Goal: Complete application form: Complete application form

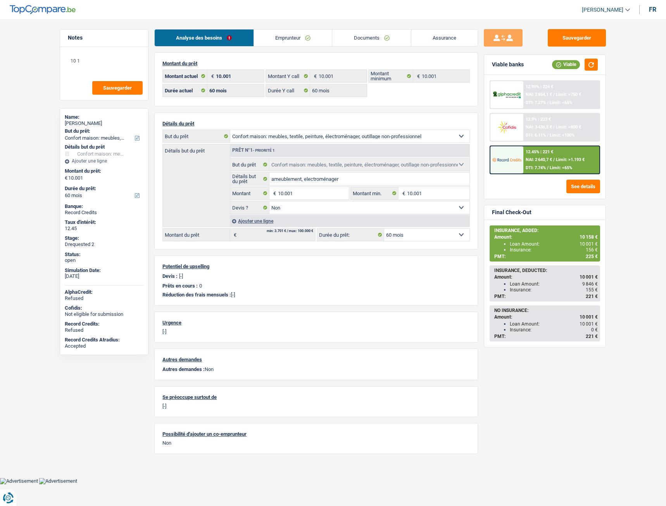
select select "household"
select select "60"
click at [385, 37] on link "Documents" at bounding box center [371, 37] width 79 height 17
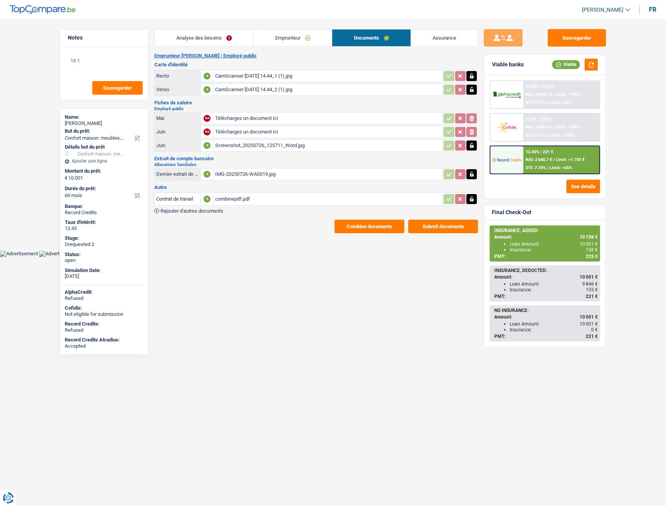
click at [240, 198] on div "combinepdf.pdf" at bounding box center [328, 199] width 226 height 12
click at [259, 174] on div "IMG-20250726-WA0019.jpg" at bounding box center [328, 174] width 226 height 12
click at [293, 39] on link "Emprunteur" at bounding box center [293, 37] width 78 height 17
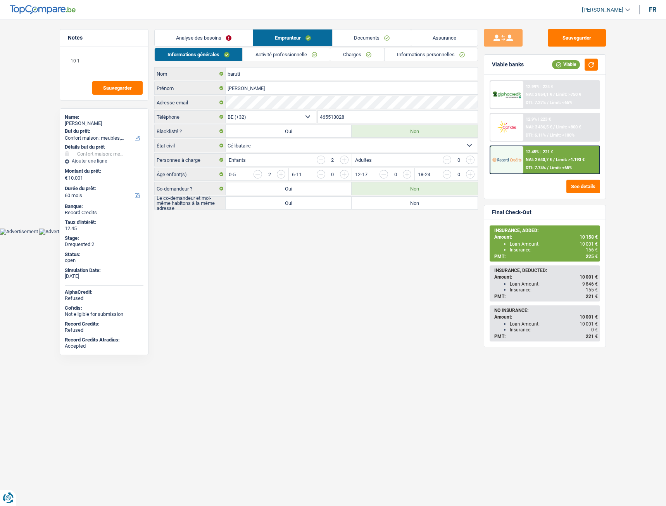
click at [276, 55] on link "Activité professionnelle" at bounding box center [286, 54] width 87 height 13
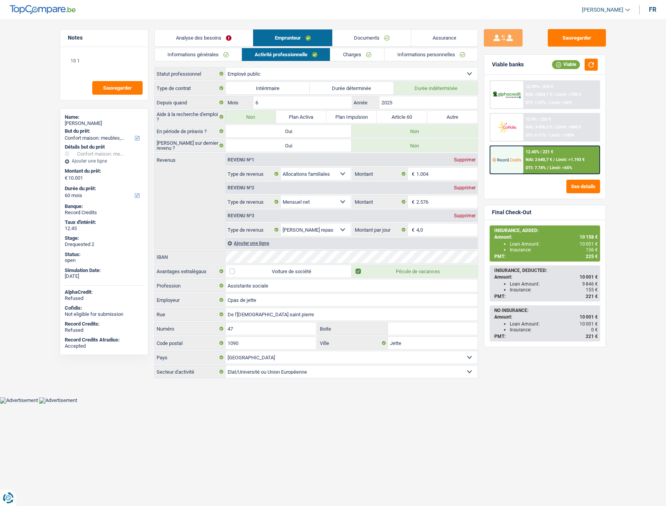
click at [347, 57] on link "Charges" at bounding box center [357, 54] width 54 height 13
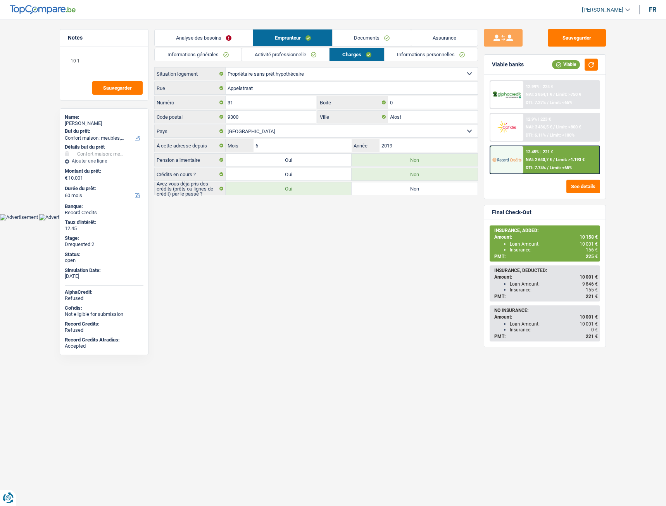
click at [210, 36] on link "Analyse des besoins" at bounding box center [204, 37] width 98 height 17
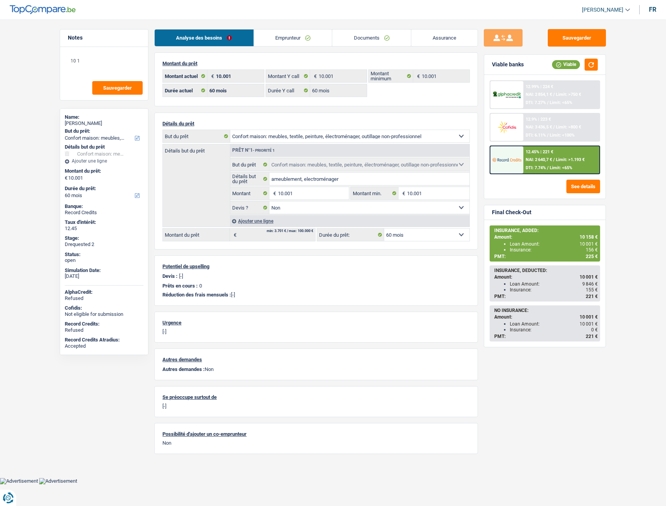
click at [368, 36] on link "Documents" at bounding box center [371, 37] width 79 height 17
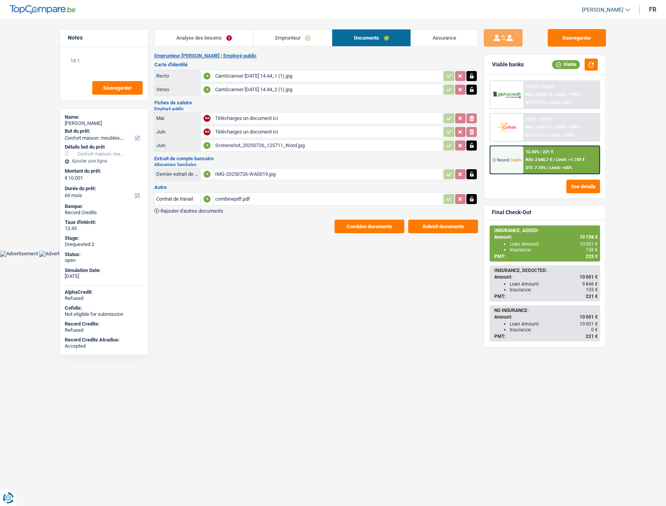
click at [258, 77] on div "CamScanner 05-09-2024 14.44_1 (1).jpg" at bounding box center [328, 76] width 226 height 12
click at [241, 147] on div "Screenshot_20250726_125711_Word.jpg" at bounding box center [328, 146] width 226 height 12
click at [241, 146] on div "Screenshot_20250726_125711_Word.jpg" at bounding box center [328, 146] width 226 height 12
click at [254, 174] on div "IMG-20250726-WA0019.jpg" at bounding box center [328, 174] width 226 height 12
click at [228, 198] on div "combinepdf.pdf" at bounding box center [328, 199] width 226 height 12
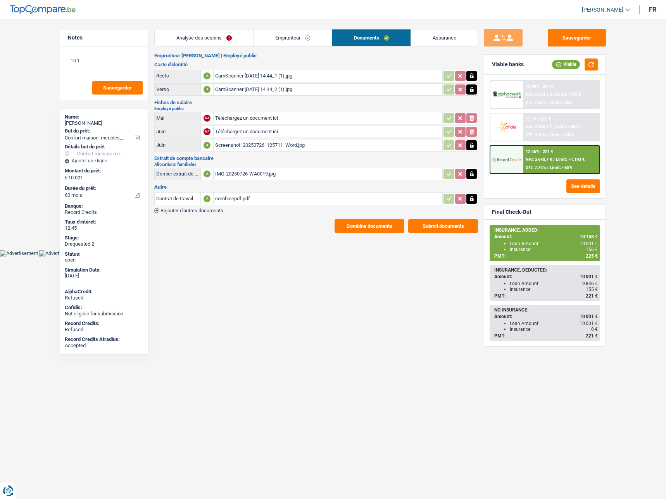
click at [202, 38] on link "Analyse des besoins" at bounding box center [204, 37] width 98 height 17
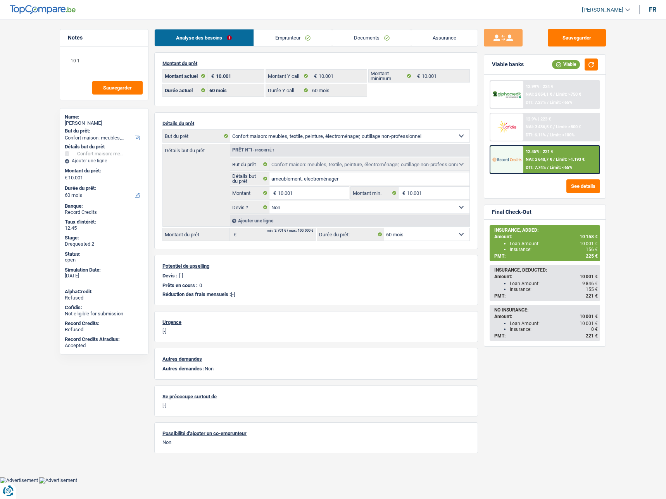
click at [271, 36] on link "Emprunteur" at bounding box center [293, 37] width 78 height 17
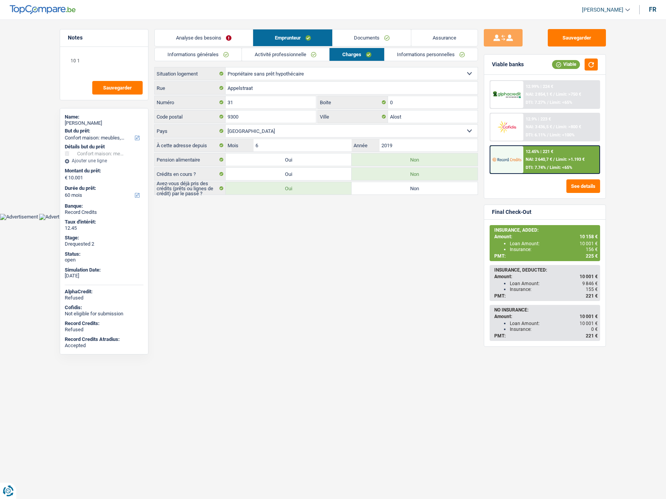
click at [206, 37] on link "Analyse des besoins" at bounding box center [204, 37] width 98 height 17
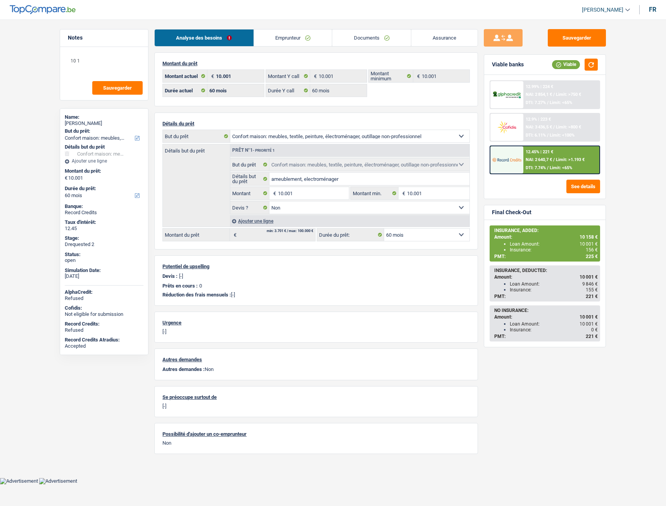
select select "household"
select select "60"
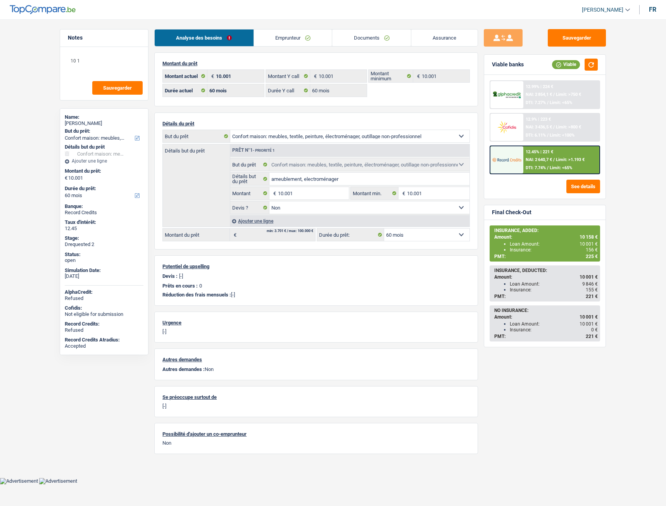
select select "household"
select select "false"
select select "60"
select select "32"
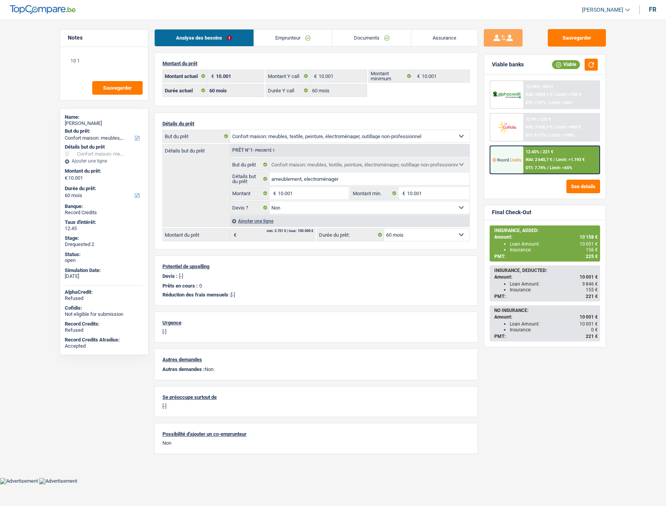
select select "single"
click at [303, 38] on link "Emprunteur" at bounding box center [293, 37] width 78 height 17
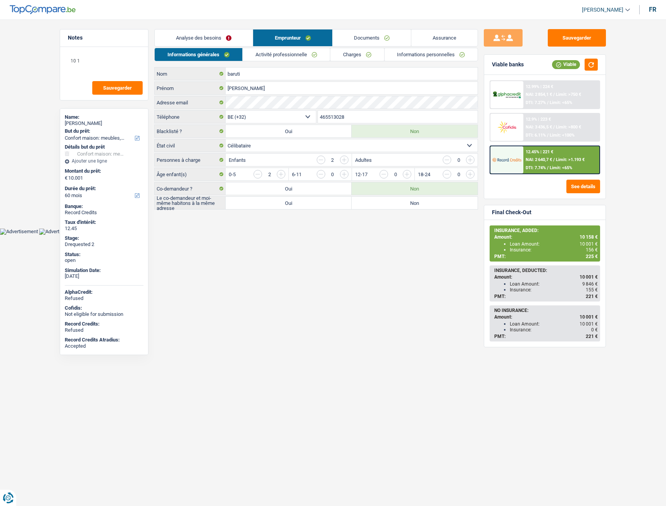
click at [414, 54] on link "Informations personnelles" at bounding box center [431, 54] width 93 height 13
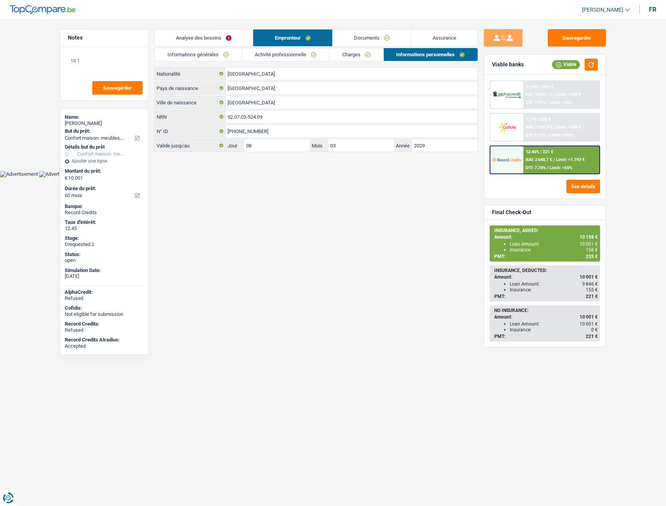
click at [201, 37] on link "Analyse des besoins" at bounding box center [204, 37] width 98 height 17
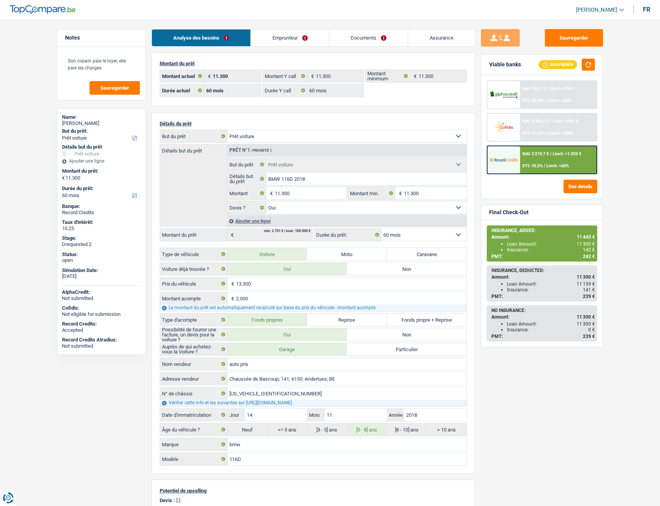
select select "car"
select select "60"
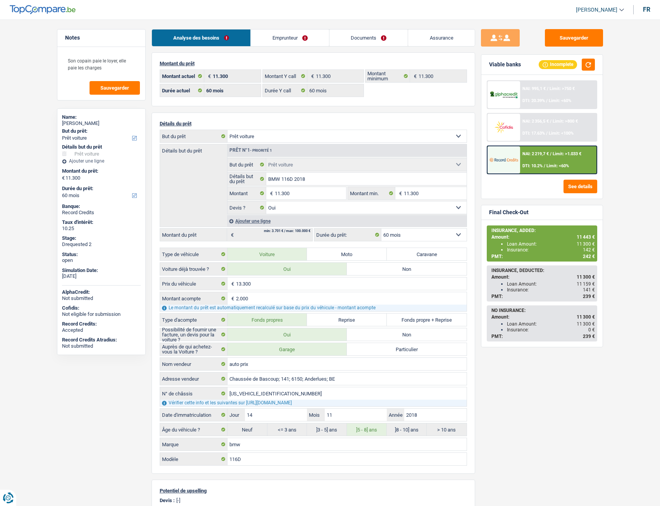
select select "car"
select select "yes"
select select "60"
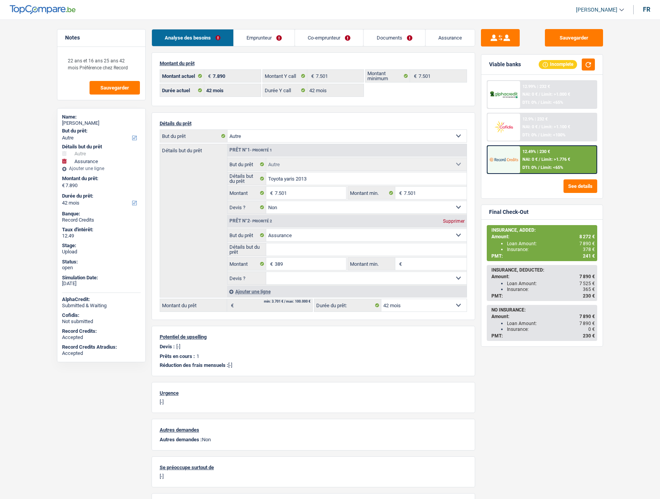
select select "other"
select select "insurance"
select select "42"
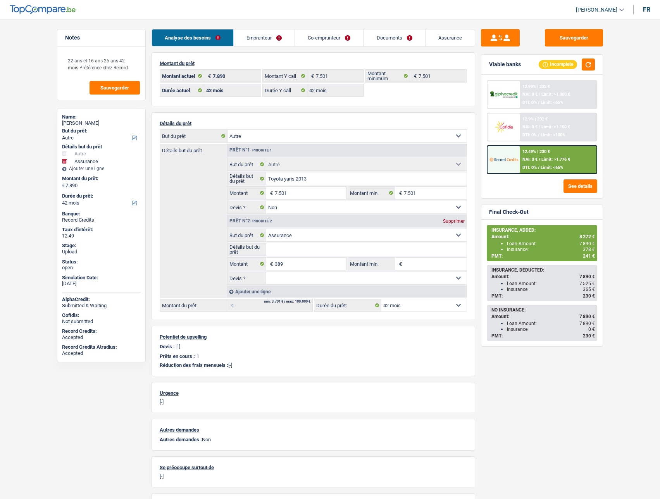
select select "42"
select select "other"
select select "false"
select select "insurance"
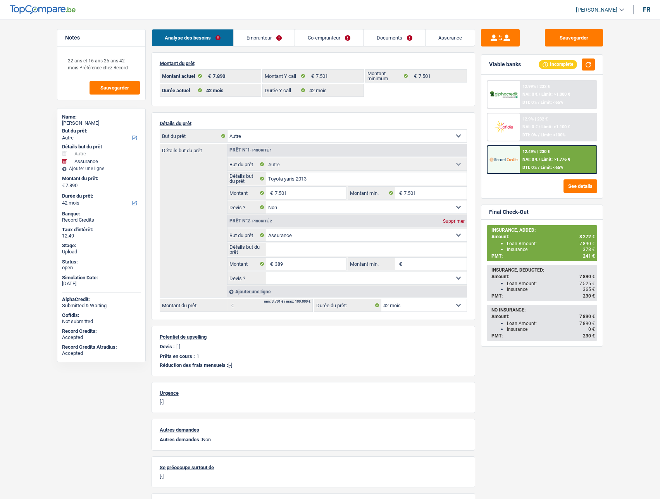
select select "42"
click at [410, 40] on link "Documents" at bounding box center [394, 37] width 61 height 17
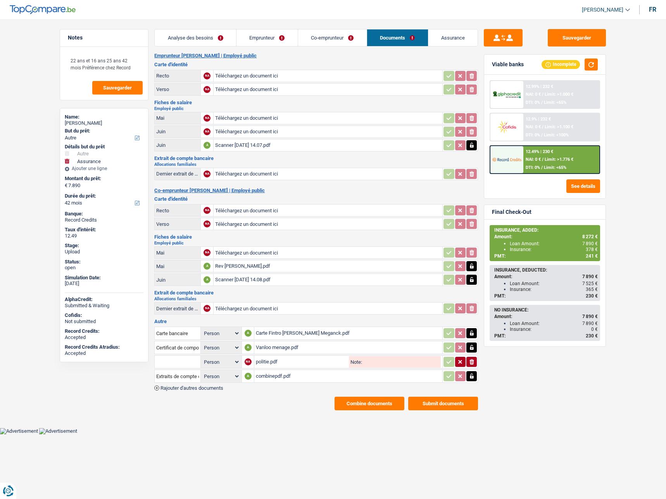
click at [195, 387] on span "Rajouter d'autres documents" at bounding box center [192, 388] width 63 height 5
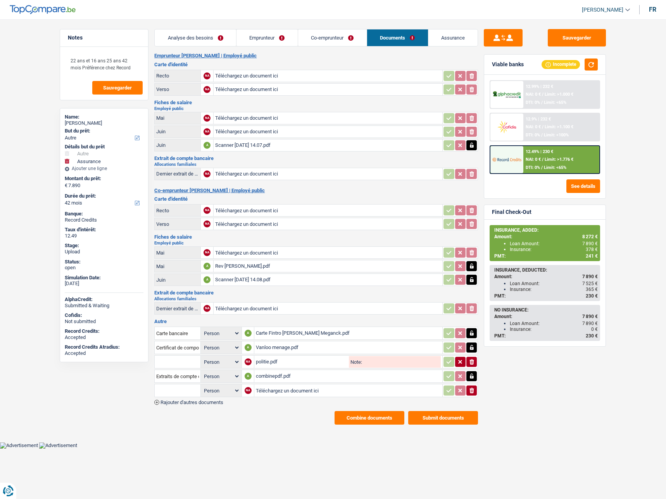
click at [280, 392] on input "Téléchargez un document ici" at bounding box center [348, 391] width 185 height 12
type input "C:\fakepath\Facture van loo.pdf"
click at [177, 392] on input "text" at bounding box center [177, 391] width 43 height 12
click at [183, 406] on li "Devis, facture, offre, bon de commande" at bounding box center [206, 406] width 95 height 10
type input "Devis, facture, offre, bon de commande"
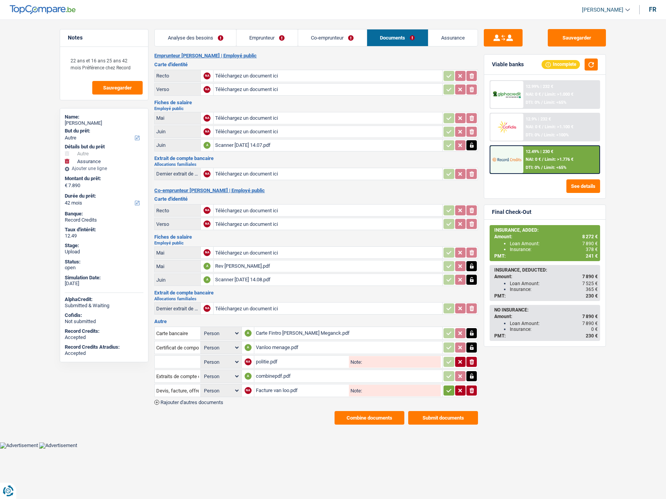
click at [449, 391] on icon "button" at bounding box center [449, 391] width 6 height 8
click at [576, 40] on button "Sauvegarder" at bounding box center [577, 37] width 58 height 17
click at [361, 415] on button "Combine documents" at bounding box center [370, 418] width 70 height 14
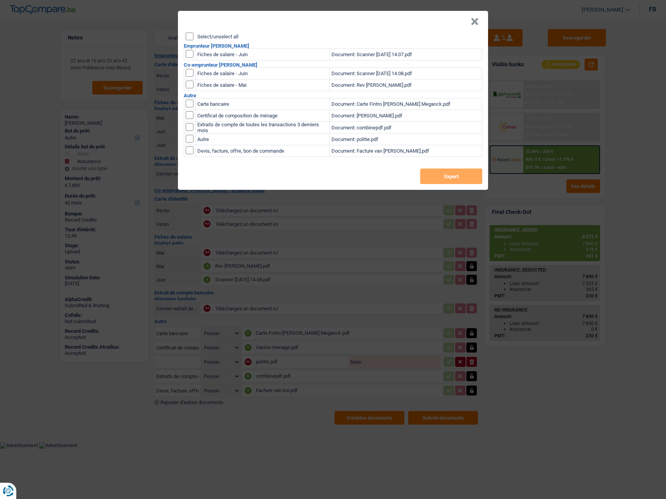
click at [187, 35] on input "Select/unselect all" at bounding box center [190, 37] width 8 height 8
checkbox input "true"
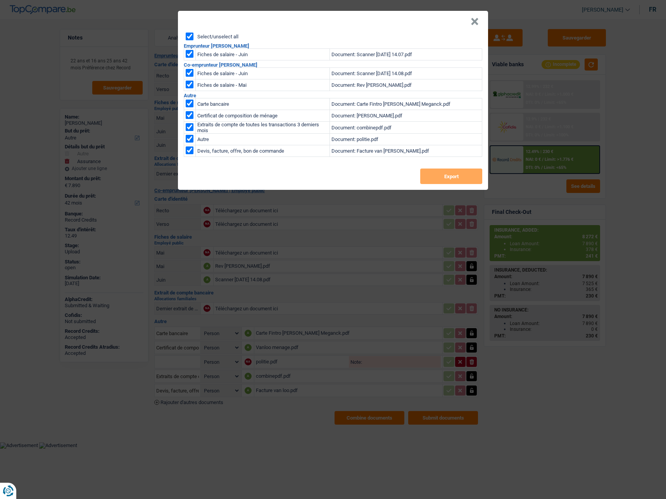
checkbox input "true"
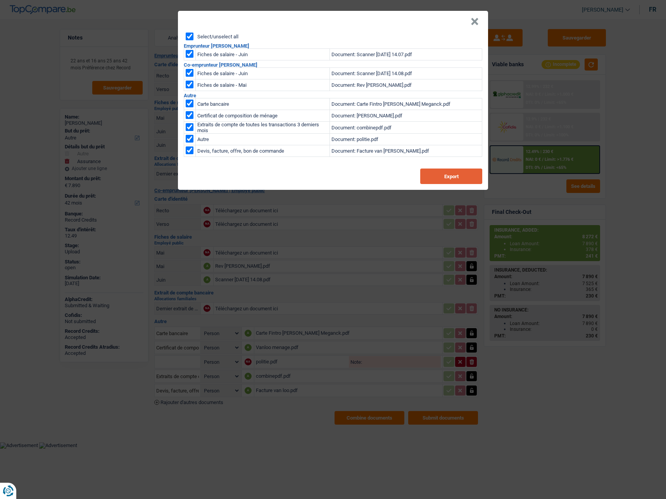
drag, startPoint x: 447, startPoint y: 175, endPoint x: 460, endPoint y: 122, distance: 55.0
click at [446, 175] on button "Export" at bounding box center [451, 177] width 62 height 16
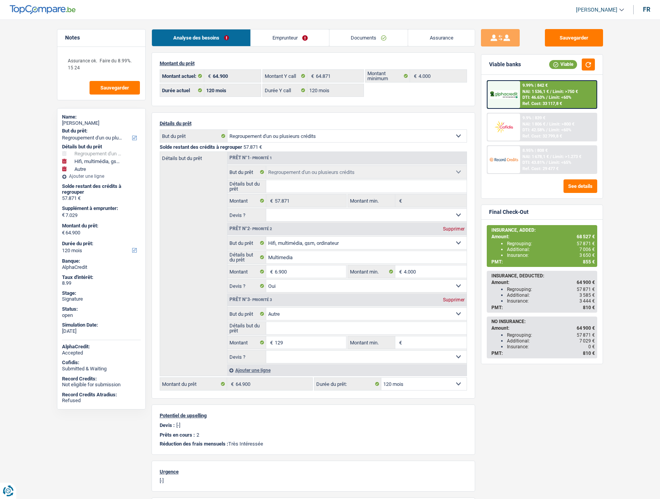
select select "refinancing"
select select "tech"
select select "other"
select select "120"
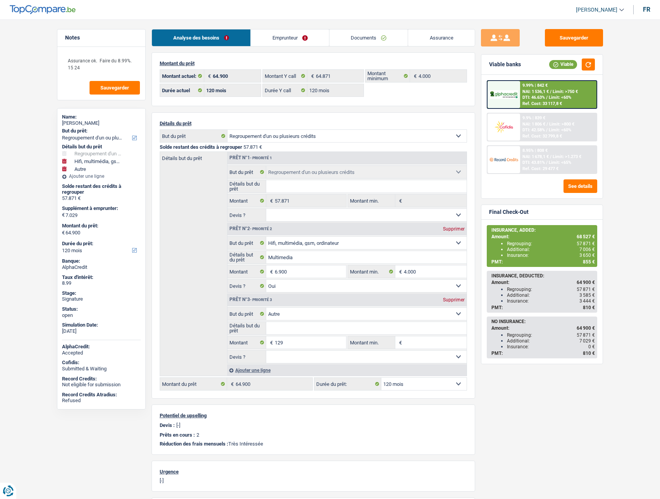
select select "120"
select select "refinancing"
select select "tech"
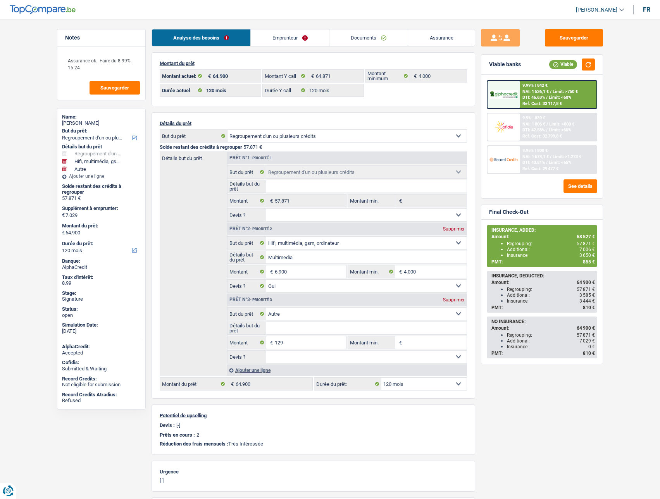
select select "yes"
select select "other"
select select "120"
click at [350, 38] on link "Documents" at bounding box center [369, 37] width 79 height 17
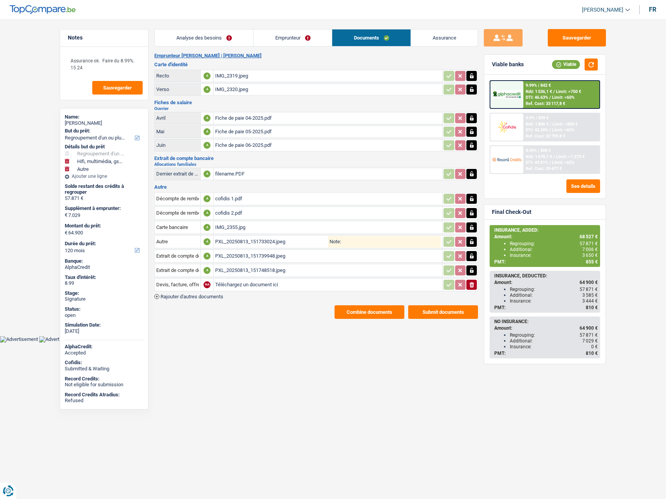
click at [249, 243] on div "PXL_20250813_151733024.jpeg" at bounding box center [271, 242] width 113 height 12
click at [236, 194] on div "cofidis 1.pdf" at bounding box center [328, 199] width 226 height 12
click at [235, 212] on div "cofidis 2.pdf" at bounding box center [328, 213] width 226 height 12
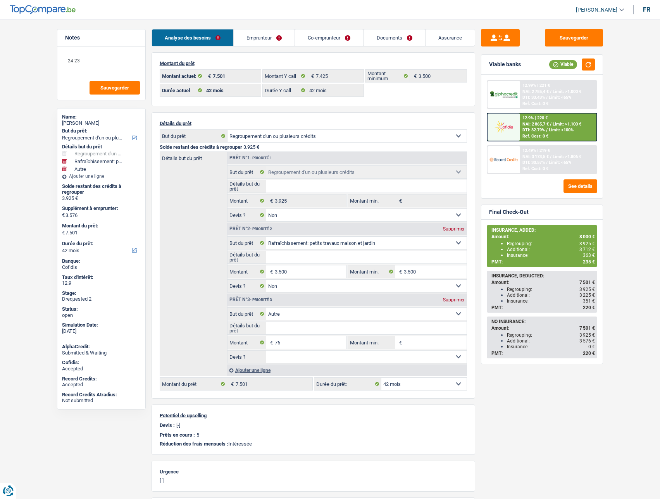
select select "refinancing"
select select "houseOrGarden"
select select "other"
select select "42"
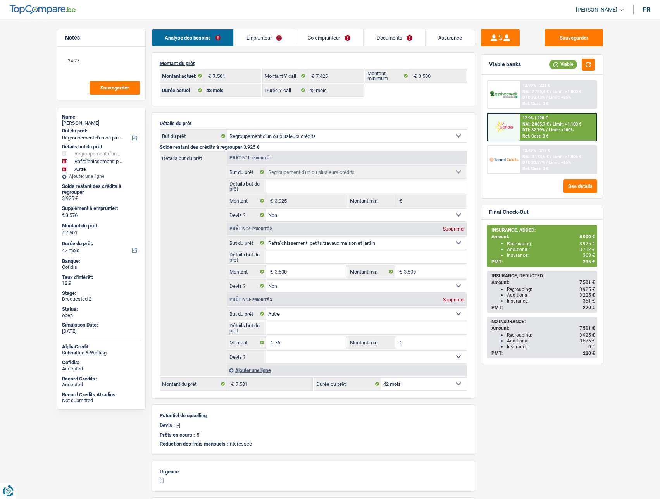
select select "42"
select select "refinancing"
select select "false"
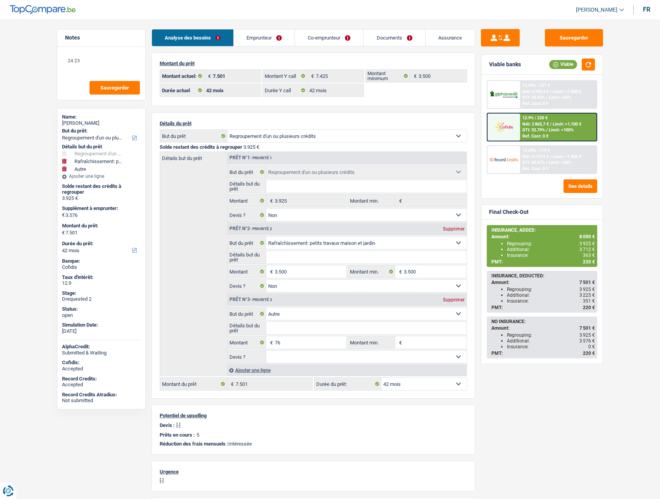
select select "houseOrGarden"
select select "false"
select select "other"
select select "42"
click at [536, 91] on span "NAI: 2 785,4 €" at bounding box center [536, 91] width 26 height 5
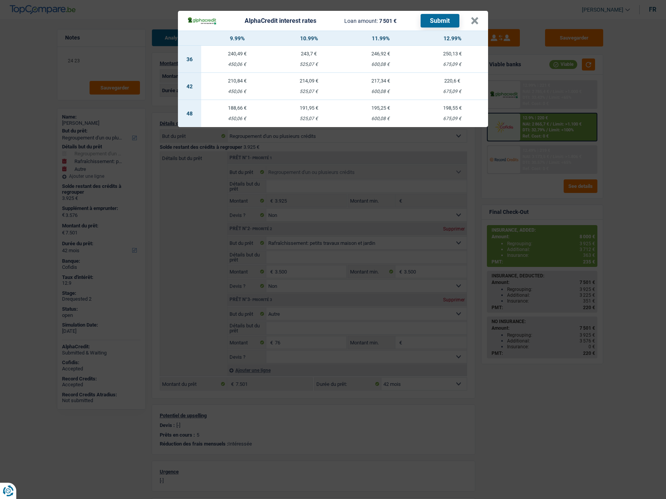
click at [460, 90] on div "675,09 €" at bounding box center [452, 91] width 72 height 5
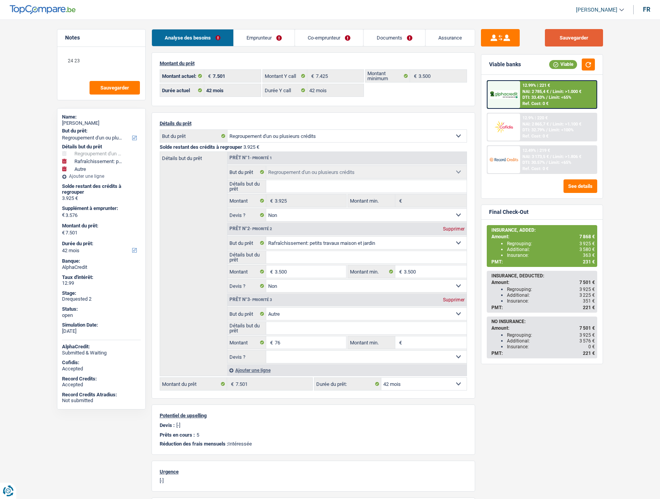
click at [574, 43] on button "Sauvegarder" at bounding box center [574, 37] width 58 height 17
click at [444, 39] on link "Assurance" at bounding box center [450, 37] width 49 height 17
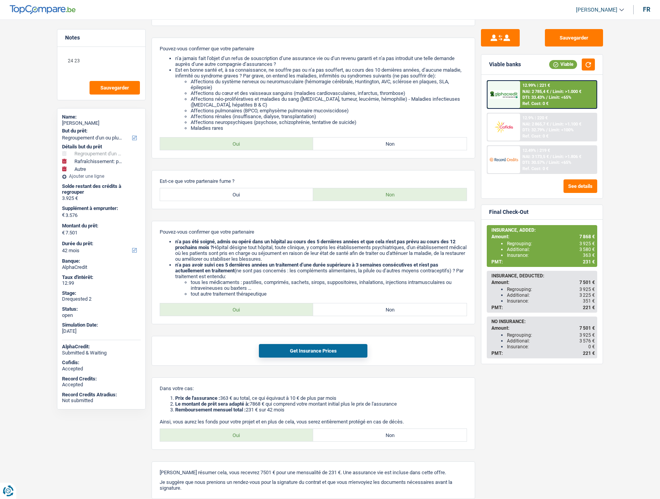
scroll to position [426, 0]
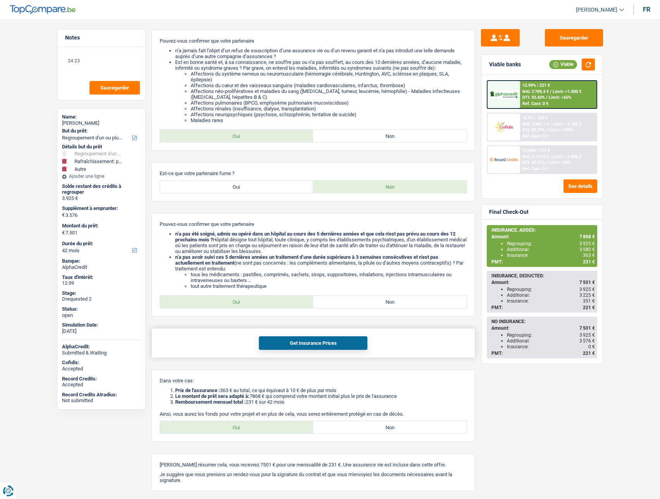
click at [312, 345] on button "Get Insurance Prices" at bounding box center [313, 344] width 109 height 14
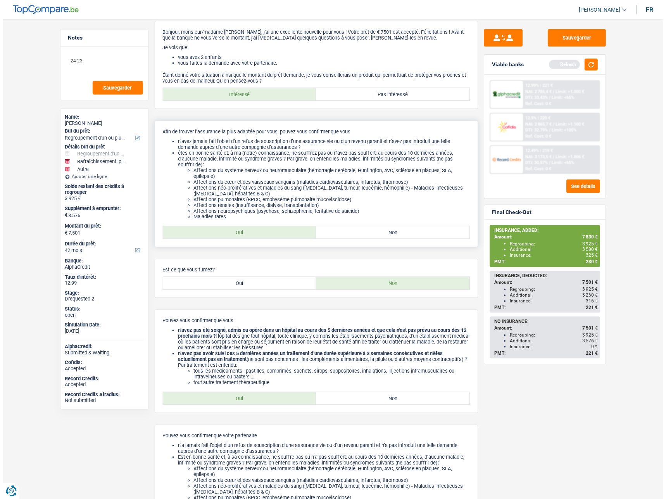
scroll to position [0, 0]
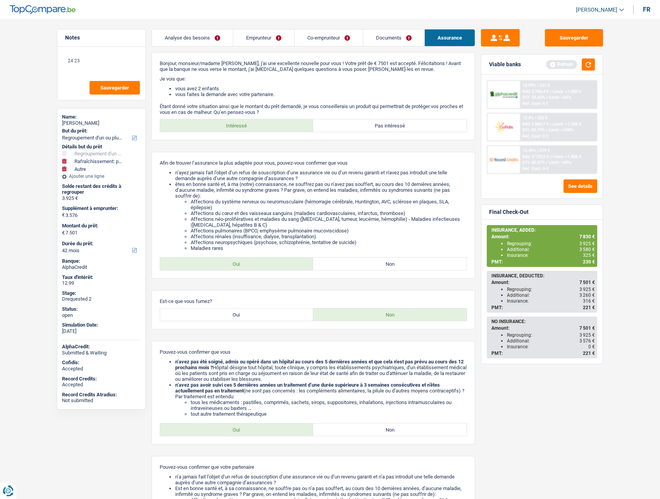
click at [393, 36] on link "Documents" at bounding box center [393, 37] width 61 height 17
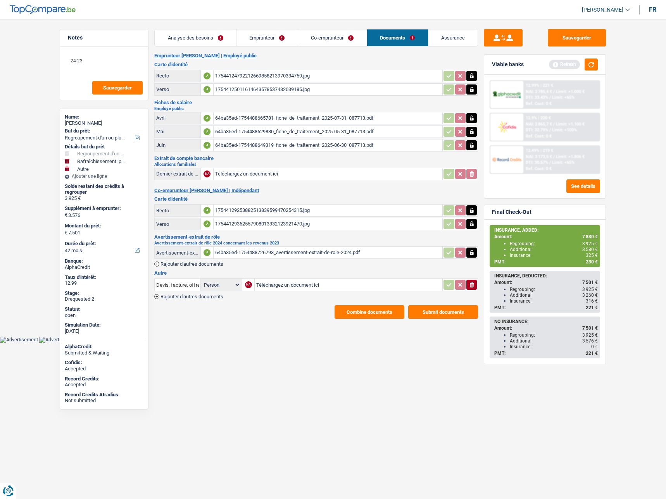
click at [267, 255] on div "64ba35ed-1754488726793_avertissement-extrait-de-role-2024.pdf" at bounding box center [328, 253] width 226 height 12
click at [317, 37] on link "Co-emprunteur" at bounding box center [332, 37] width 69 height 17
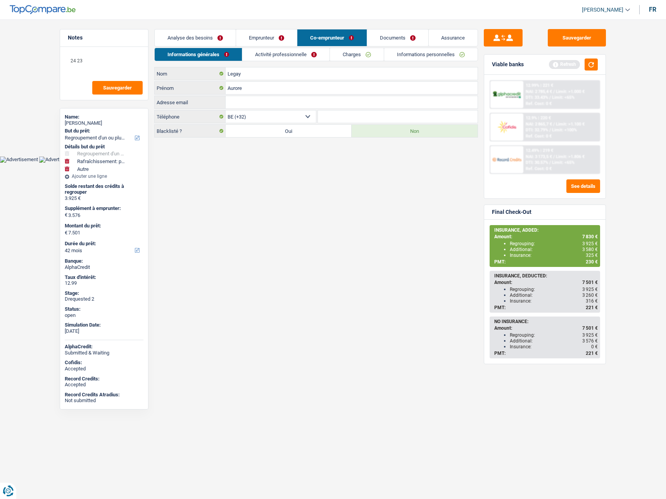
click at [292, 55] on link "Activité professionnelle" at bounding box center [285, 54] width 87 height 13
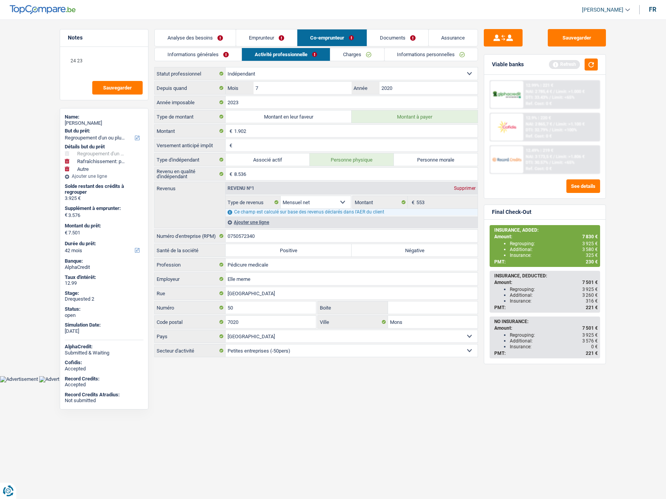
click at [346, 59] on link "Charges" at bounding box center [357, 54] width 54 height 13
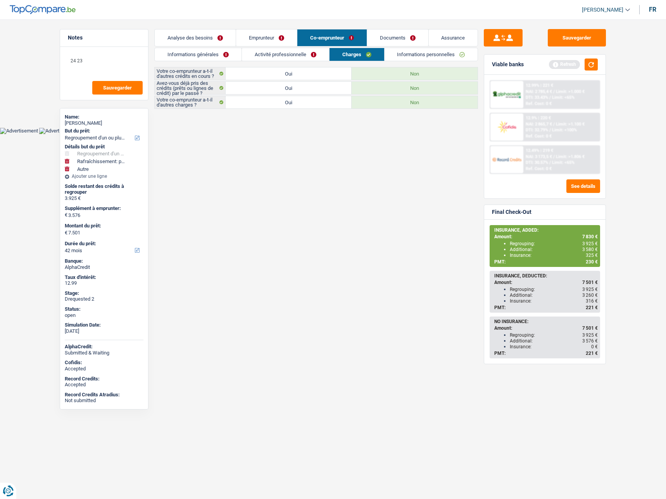
click at [260, 38] on link "Emprunteur" at bounding box center [266, 37] width 61 height 17
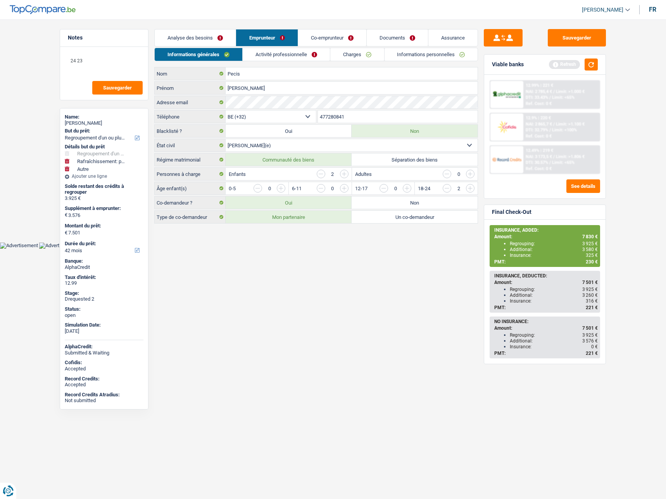
click at [390, 39] on link "Documents" at bounding box center [397, 37] width 61 height 17
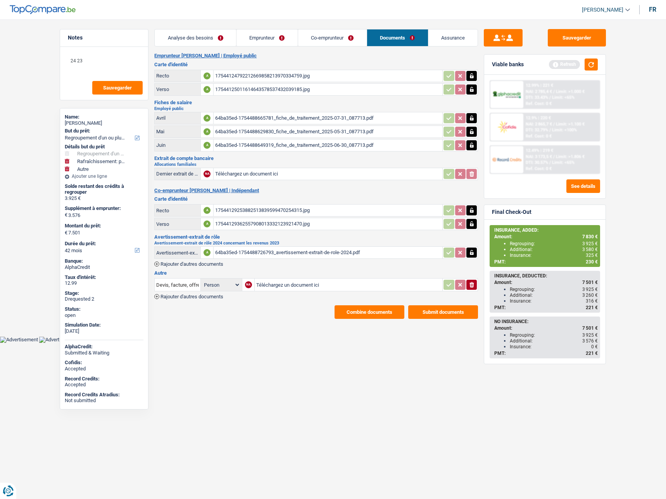
click at [249, 75] on div "17544124792212669858213970334759.jpg" at bounding box center [328, 76] width 226 height 12
click at [280, 77] on div "17544124792212669858213970334759.jpg" at bounding box center [328, 76] width 226 height 12
click at [345, 44] on link "Co-emprunteur" at bounding box center [332, 37] width 69 height 17
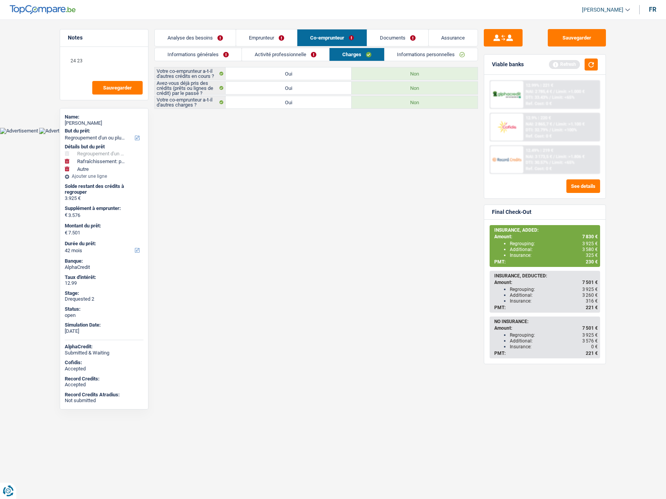
click at [210, 54] on link "Informations générales" at bounding box center [198, 54] width 87 height 13
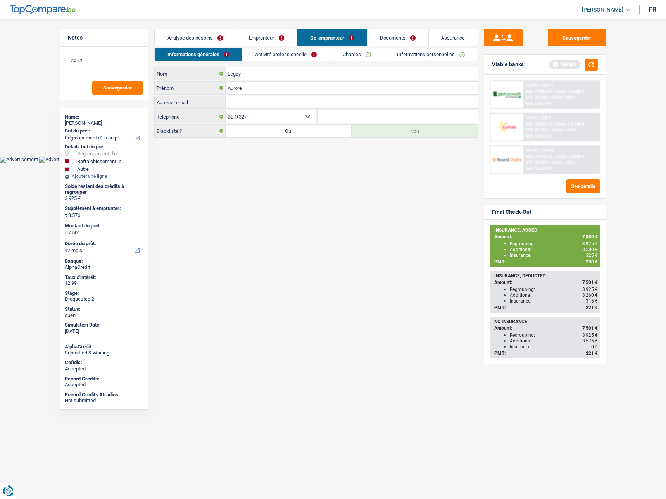
click at [416, 54] on link "Informations personnelles" at bounding box center [430, 54] width 93 height 13
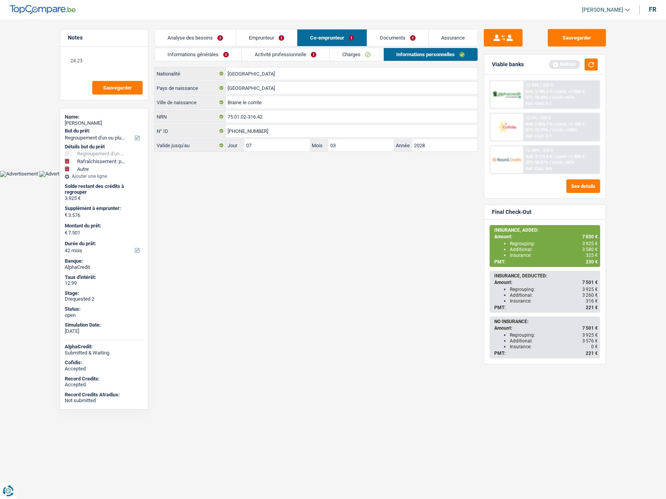
click at [385, 37] on link "Documents" at bounding box center [397, 37] width 61 height 17
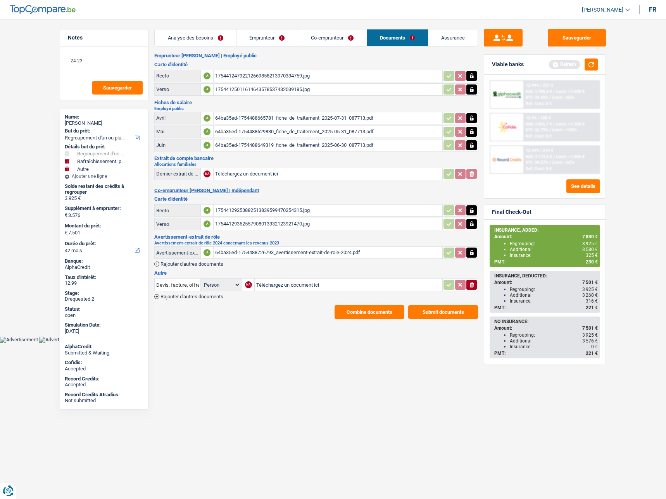
click at [241, 211] on div "17544129253882513839599470254315.jpg" at bounding box center [328, 211] width 226 height 12
click at [587, 39] on button "Sauvegarder" at bounding box center [577, 37] width 58 height 17
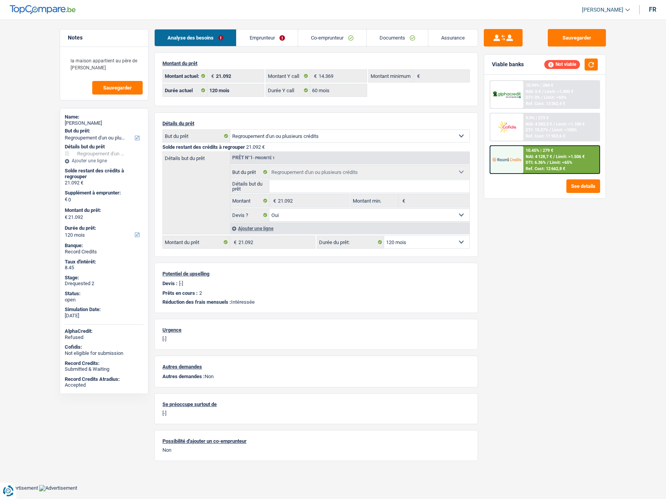
select select "refinancing"
select select "120"
select select "60"
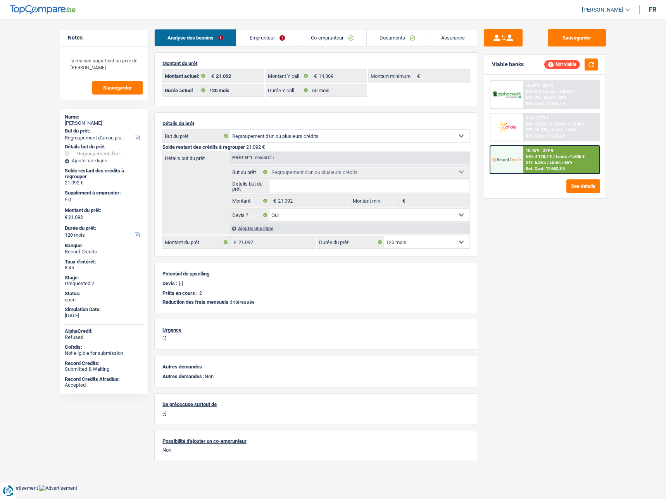
select select "refinancing"
select select "yes"
select select "120"
select select "applicant"
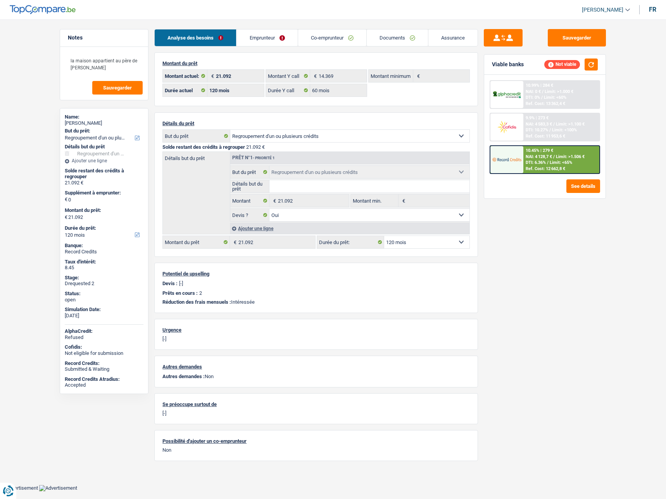
select select "applicant"
click at [397, 36] on link "Documents" at bounding box center [397, 37] width 61 height 17
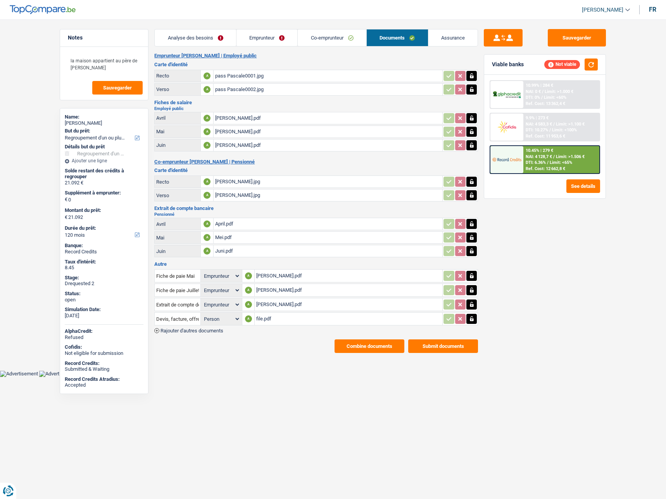
click at [269, 39] on link "Emprunteur" at bounding box center [266, 37] width 61 height 17
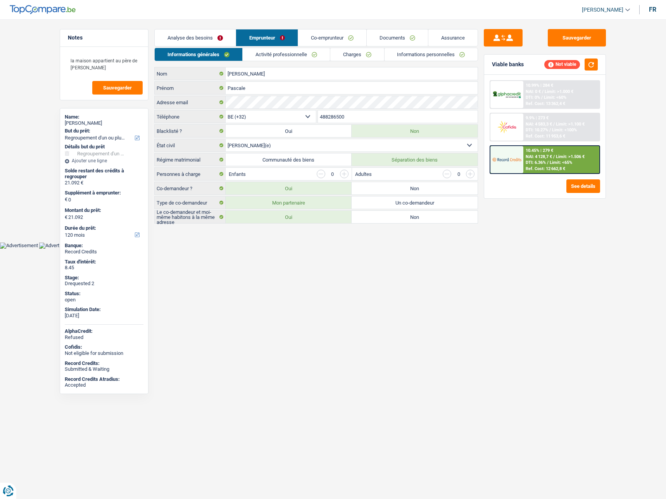
click at [336, 39] on link "Co-emprunteur" at bounding box center [332, 37] width 68 height 17
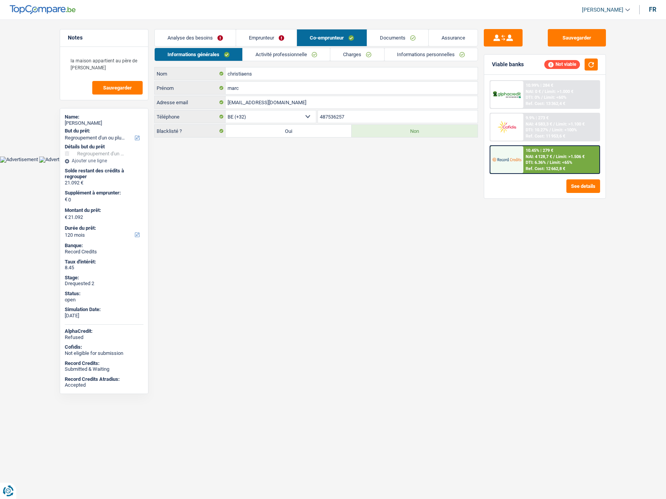
click at [395, 38] on link "Documents" at bounding box center [397, 37] width 61 height 17
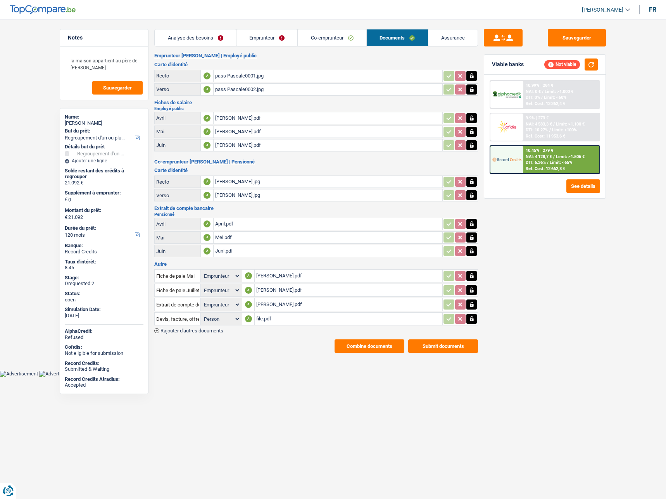
click at [228, 180] on div "[PERSON_NAME].jpg" at bounding box center [328, 182] width 226 height 12
click at [202, 332] on span "Rajouter d'autres documents" at bounding box center [192, 330] width 63 height 5
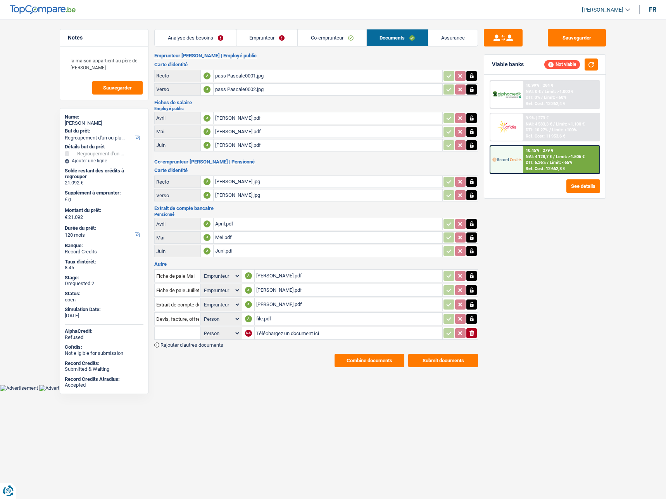
click at [190, 343] on span "Rajouter d'autres documents" at bounding box center [192, 345] width 63 height 5
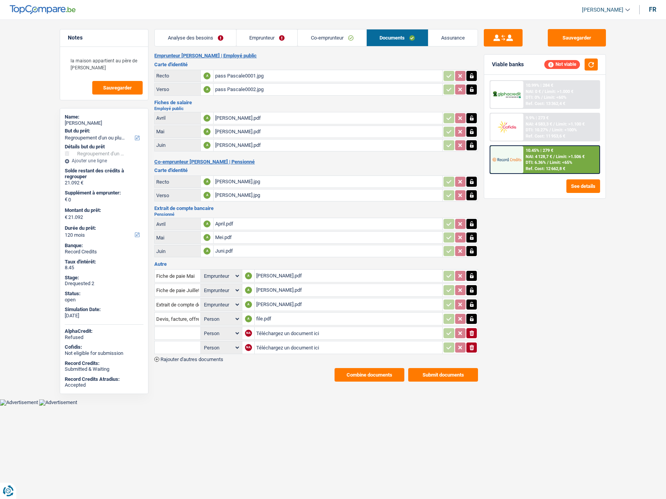
click at [472, 348] on icon "button" at bounding box center [471, 347] width 5 height 5
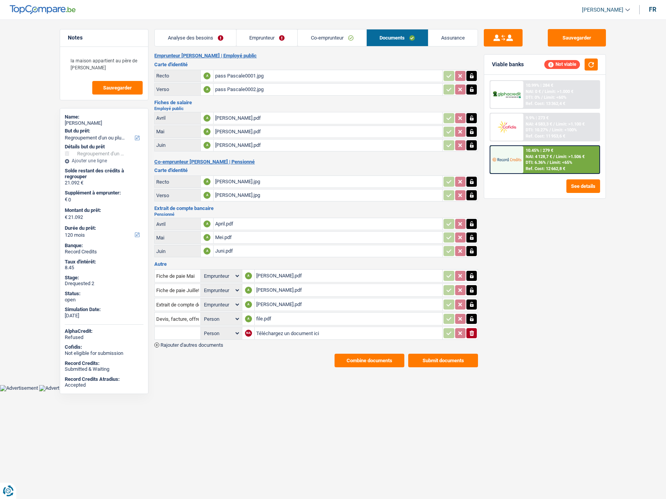
click at [299, 333] on input "Téléchargez un document ici" at bounding box center [348, 334] width 185 height 12
click at [282, 333] on input "Téléchargez un document ici" at bounding box center [348, 334] width 185 height 12
type input "C:\fakepath\Carte BNP [PERSON_NAME].jpg"
click at [178, 335] on input "text" at bounding box center [177, 333] width 43 height 12
drag, startPoint x: 186, startPoint y: 347, endPoint x: 194, endPoint y: 347, distance: 7.4
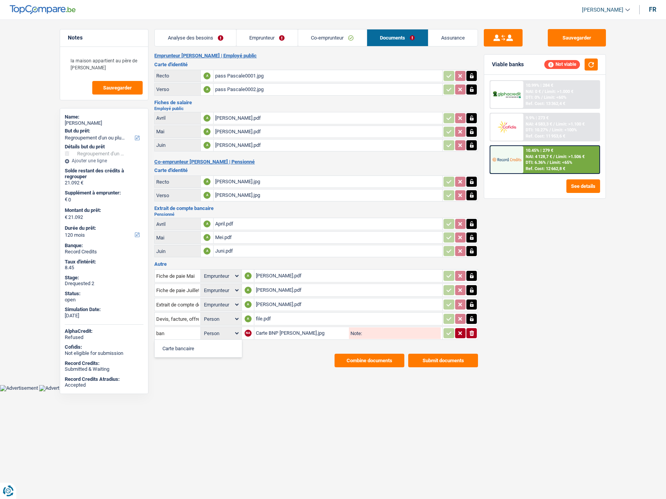
click at [187, 347] on li "Carte bancaire" at bounding box center [198, 349] width 79 height 10
type input "Carte bancaire"
click at [450, 337] on icon "button" at bounding box center [449, 334] width 6 height 8
click at [304, 264] on h3 "Autre" at bounding box center [316, 264] width 324 height 5
click at [189, 347] on span "Rajouter d'autres documents" at bounding box center [192, 345] width 63 height 5
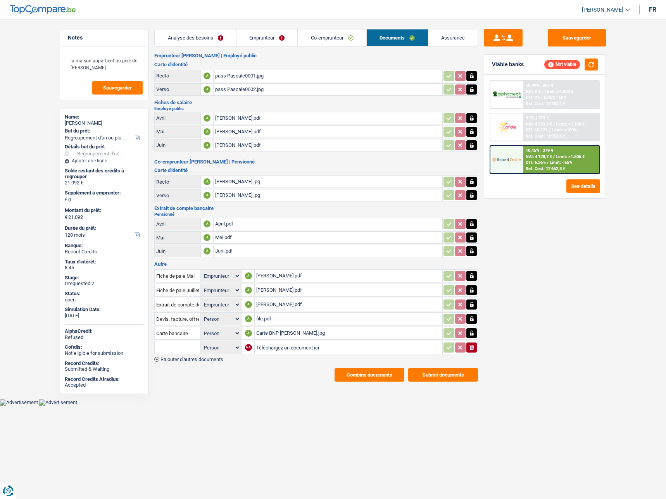
click at [209, 360] on span "Rajouter d'autres documents" at bounding box center [192, 359] width 63 height 5
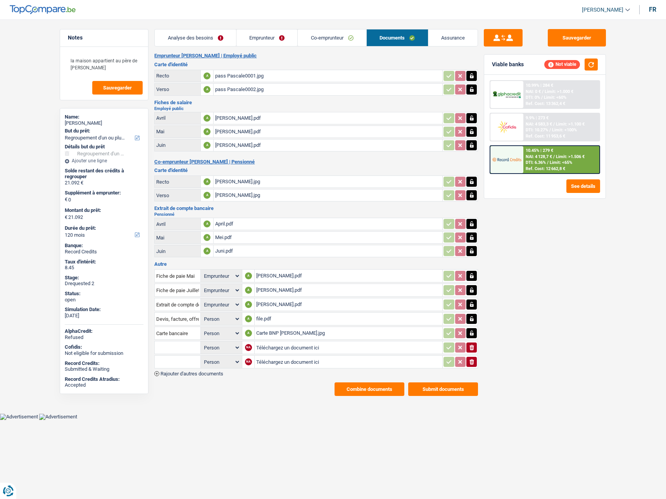
click at [269, 363] on input "Téléchargez un document ici" at bounding box center [348, 362] width 185 height 12
click at [469, 363] on icon "ionicons-v5-e" at bounding box center [472, 362] width 6 height 8
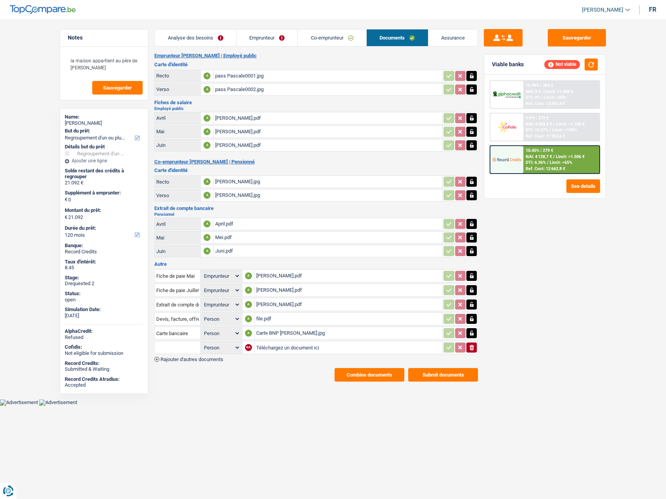
click at [305, 349] on input "Téléchargez un document ici" at bounding box center [348, 348] width 185 height 12
type input "C:\fakepath\[PERSON_NAME].pdf"
click at [179, 349] on input "text" at bounding box center [177, 348] width 43 height 12
type input "p"
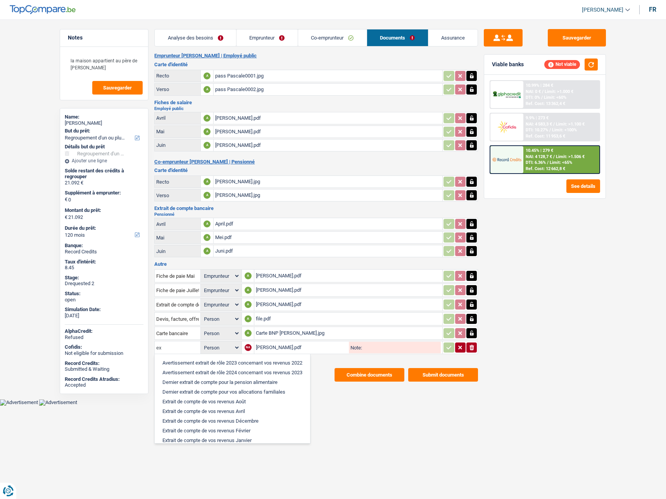
type input "e"
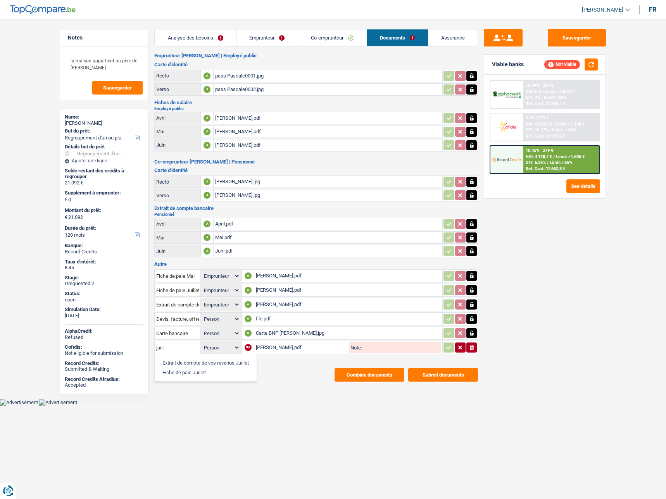
click at [211, 363] on li "Extrait de compte de vos revenus Juillet" at bounding box center [206, 363] width 94 height 10
type input "Extrait de compte de vos revenus Juillet"
click at [379, 352] on input "Note:" at bounding box center [401, 348] width 79 height 12
type input "pension juillet [PERSON_NAME]"
click at [451, 347] on icon "button" at bounding box center [449, 348] width 6 height 8
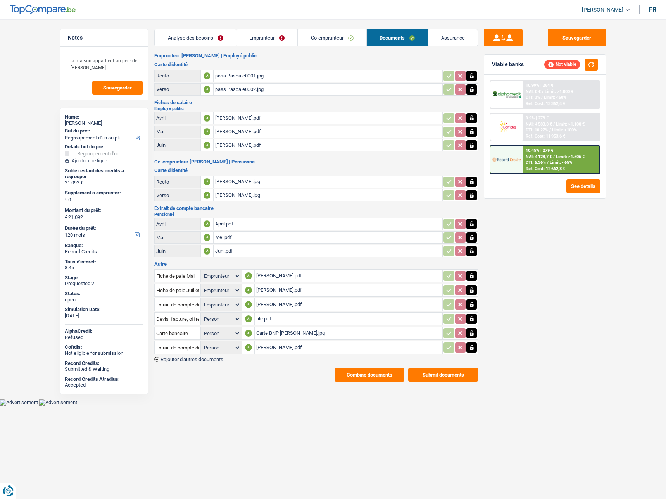
click at [197, 357] on span "Rajouter d'autres documents" at bounding box center [192, 359] width 63 height 5
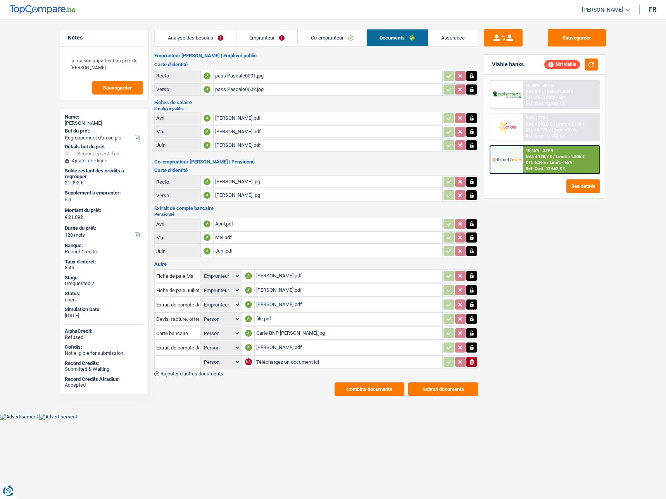
click at [269, 360] on input "Téléchargez un document ici" at bounding box center [348, 362] width 185 height 12
type input "C:\fakepath\[PERSON_NAME].pdf"
click at [177, 360] on input "text" at bounding box center [177, 362] width 43 height 12
click at [189, 388] on li "Fiche de paie Juillet" at bounding box center [206, 387] width 94 height 10
type input "Fiche de paie Juillet"
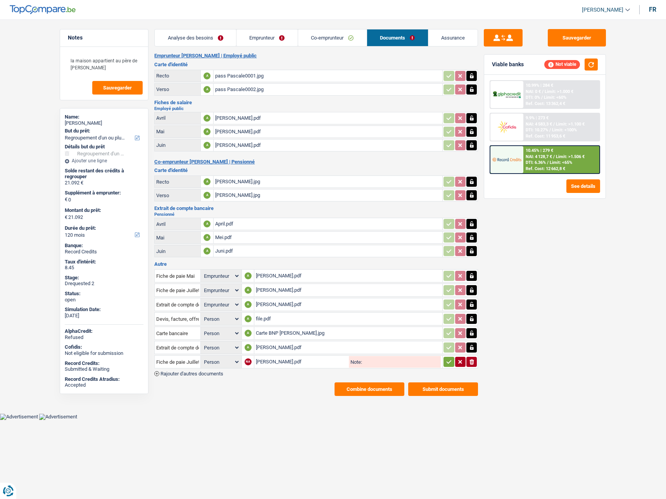
click at [222, 361] on select "Person Emprunteur Co-emprunteur" at bounding box center [221, 362] width 38 height 10
select select "applicant"
click at [202, 357] on select "Person Emprunteur Co-emprunteur" at bounding box center [221, 362] width 38 height 10
click at [227, 349] on select "Person Emprunteur Co-emprunteur" at bounding box center [221, 348] width 38 height 10
select select "coApplicant"
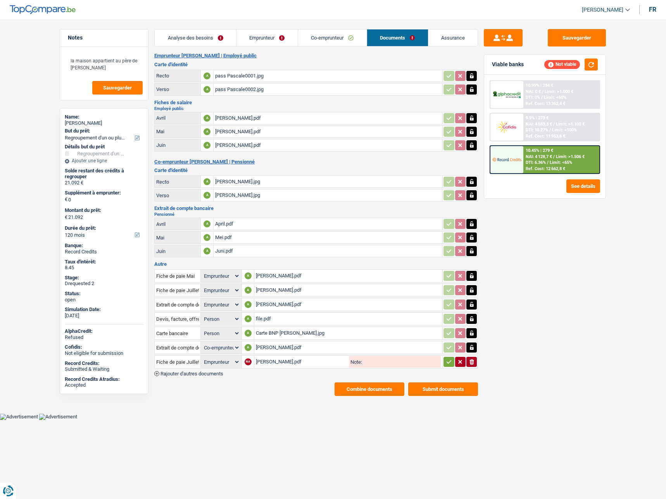
click at [202, 343] on select "Person Emprunteur Co-emprunteur" at bounding box center [221, 348] width 38 height 10
click at [286, 380] on div "Emprunteur [PERSON_NAME] | Employé public Carte d'identité Recto A pass Pascale…" at bounding box center [316, 224] width 324 height 343
click at [446, 363] on icon "button" at bounding box center [449, 362] width 6 height 8
click at [209, 375] on span "Rajouter d'autres documents" at bounding box center [192, 373] width 63 height 5
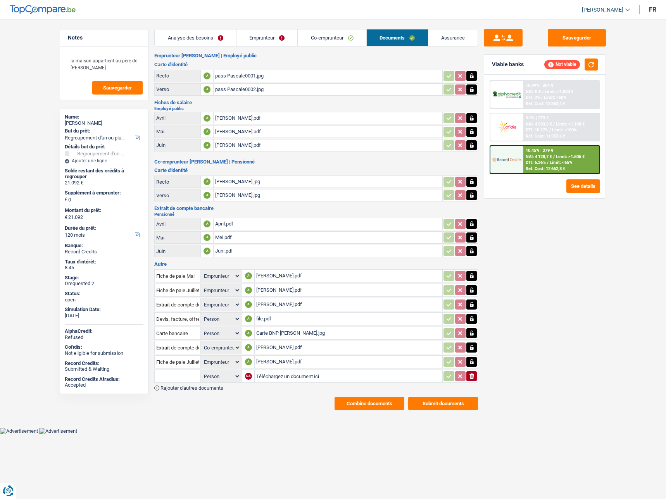
click at [270, 375] on input "Téléchargez un document ici" at bounding box center [348, 377] width 185 height 12
type input "C:\fakepath\Solde Alpha Credit.pdf"
click at [172, 377] on input "text" at bounding box center [177, 376] width 43 height 12
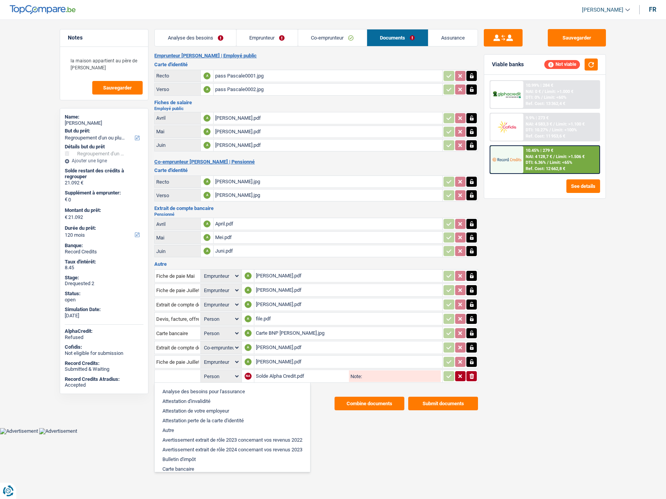
type input "s"
type input "d"
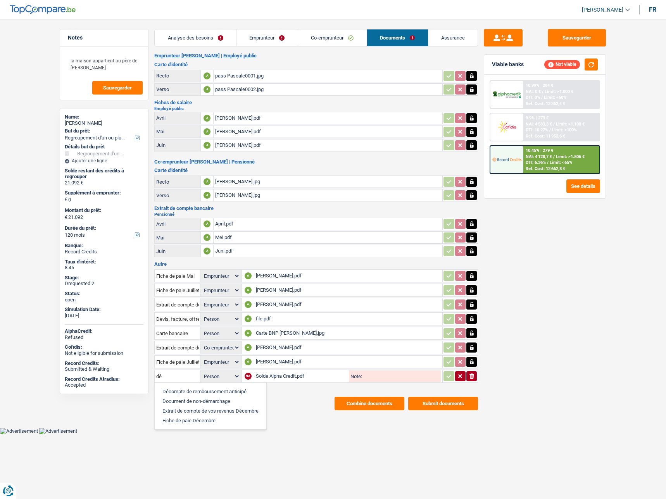
click at [184, 388] on li "Décompte de remboursement anticipé" at bounding box center [211, 392] width 104 height 10
type input "Décompte de remboursement anticipé"
click at [450, 377] on icon "button" at bounding box center [449, 377] width 6 height 8
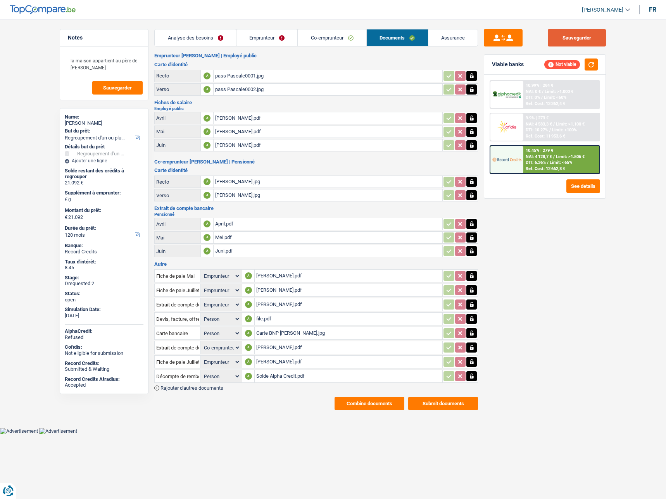
click at [588, 33] on button "Sauvegarder" at bounding box center [577, 37] width 58 height 17
click at [577, 258] on div "Sauvegarder Viable banks Not viable 10.99% | 284 € NAI: 0 € / Limit: >1.000 € D…" at bounding box center [545, 257] width 134 height 456
click at [337, 38] on link "Co-emprunteur" at bounding box center [332, 37] width 69 height 17
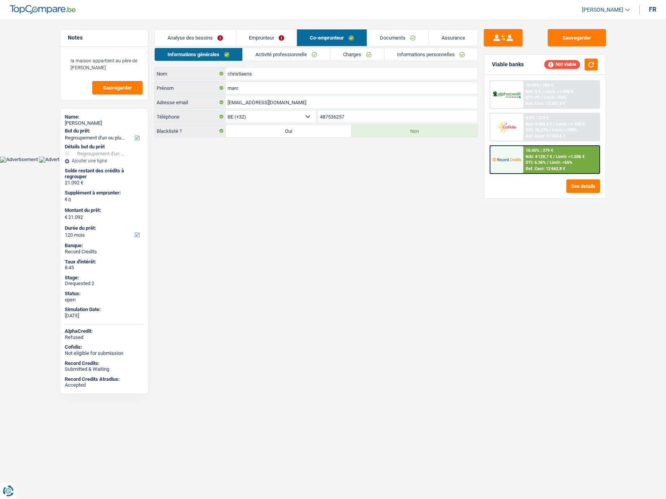
click at [263, 38] on link "Emprunteur" at bounding box center [266, 37] width 61 height 17
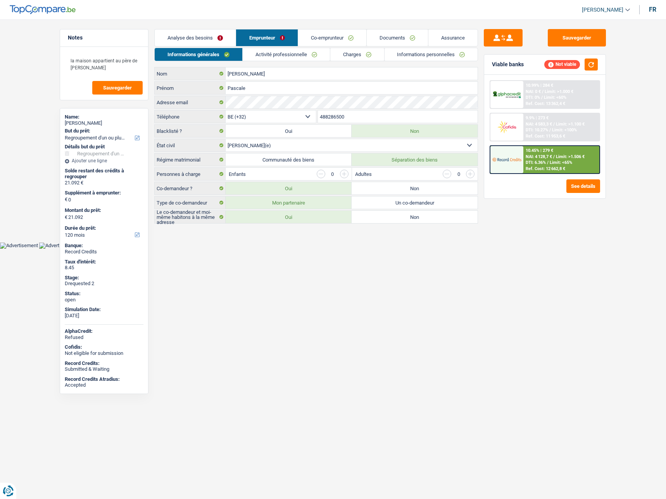
drag, startPoint x: 193, startPoint y: 42, endPoint x: 200, endPoint y: 40, distance: 7.1
click at [194, 42] on link "Analyse des besoins" at bounding box center [195, 37] width 81 height 17
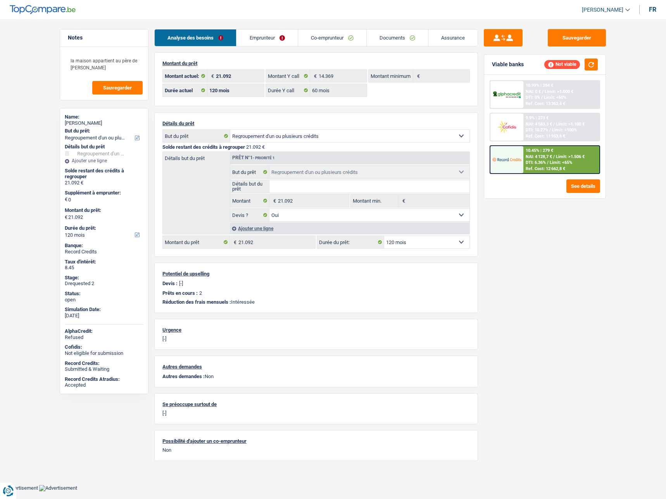
click at [547, 258] on div "Sauvegarder Viable banks Not viable 10.99% | 284 € NAI: 0 € / Limit: >1.000 € D…" at bounding box center [545, 257] width 134 height 456
click at [271, 40] on link "Emprunteur" at bounding box center [266, 37] width 61 height 17
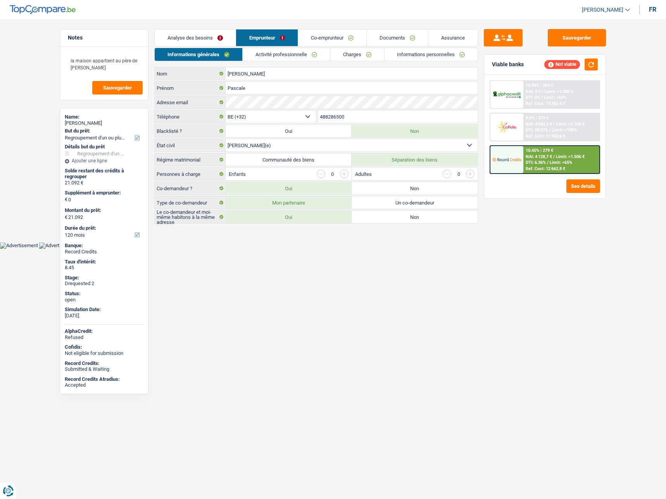
click at [392, 43] on link "Documents" at bounding box center [397, 37] width 61 height 17
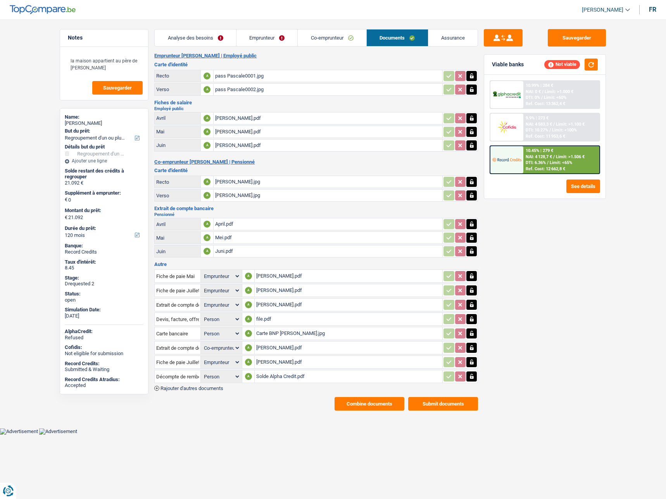
drag, startPoint x: 275, startPoint y: 38, endPoint x: 281, endPoint y: 38, distance: 5.8
click at [276, 38] on link "Emprunteur" at bounding box center [266, 37] width 61 height 17
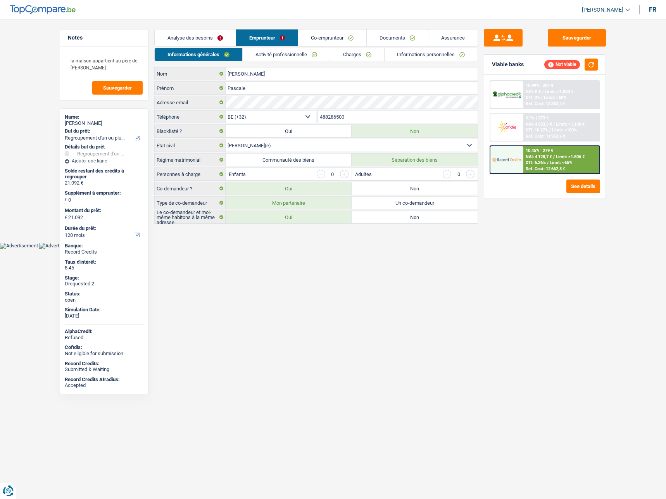
click at [297, 56] on link "Activité professionnelle" at bounding box center [286, 54] width 87 height 13
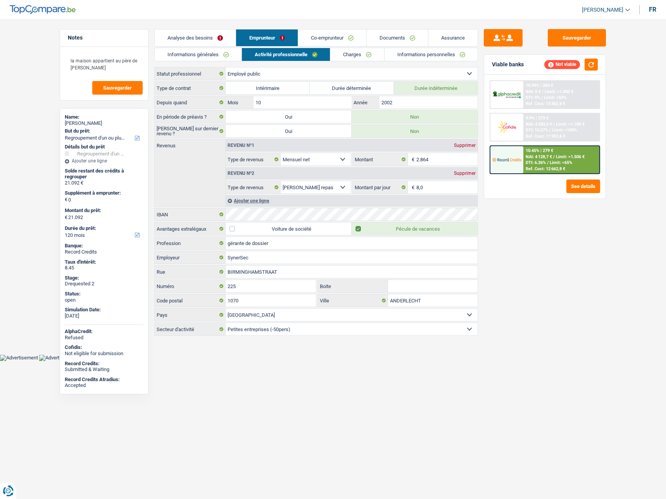
click at [340, 57] on link "Charges" at bounding box center [357, 54] width 54 height 13
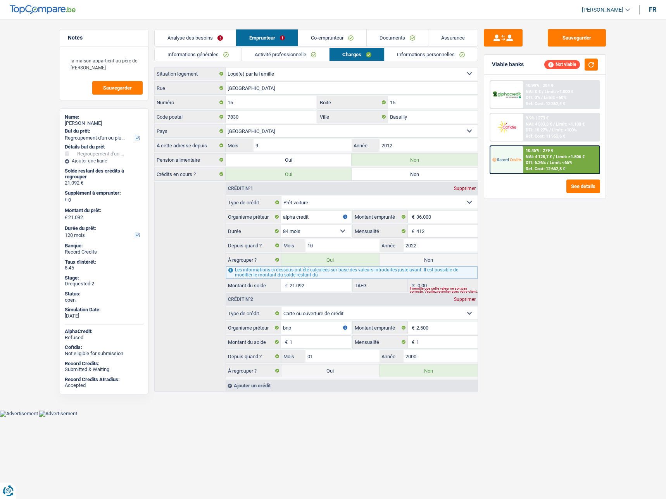
click at [418, 54] on link "Informations personnelles" at bounding box center [431, 54] width 93 height 13
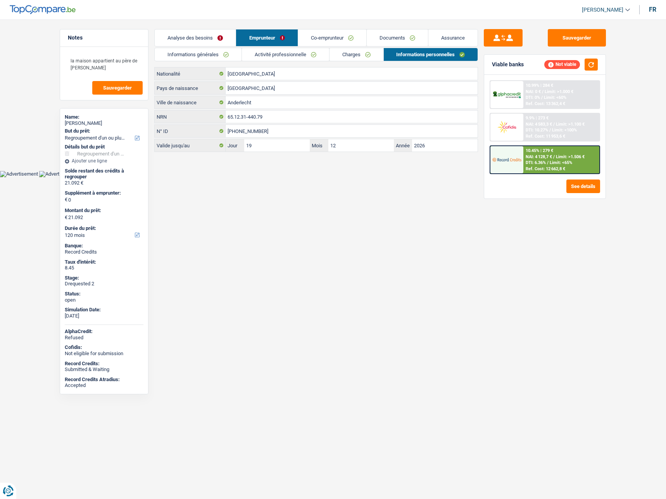
click at [350, 55] on link "Charges" at bounding box center [357, 54] width 54 height 13
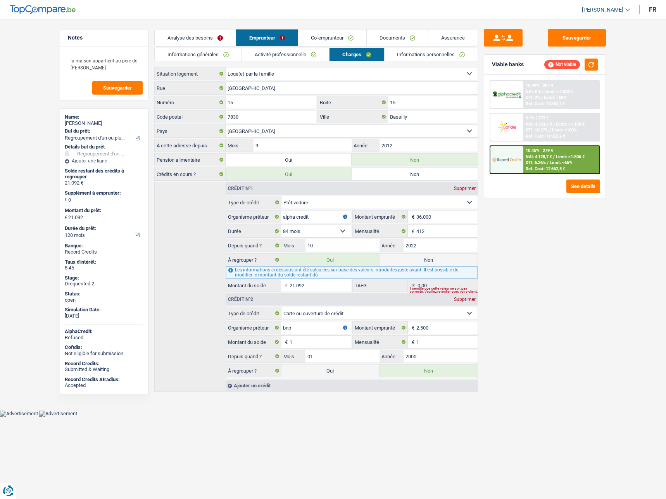
click at [323, 39] on link "Co-emprunteur" at bounding box center [332, 37] width 68 height 17
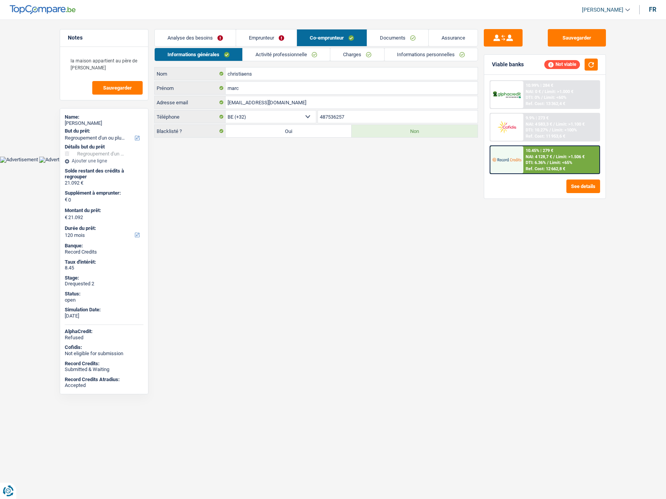
drag, startPoint x: 343, startPoint y: 56, endPoint x: 330, endPoint y: 57, distance: 14.0
click at [343, 57] on link "Charges" at bounding box center [357, 54] width 54 height 13
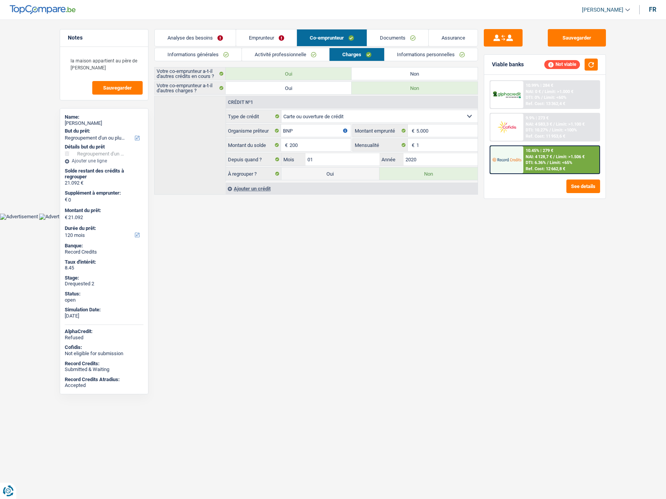
click at [304, 58] on link "Activité professionnelle" at bounding box center [285, 54] width 87 height 13
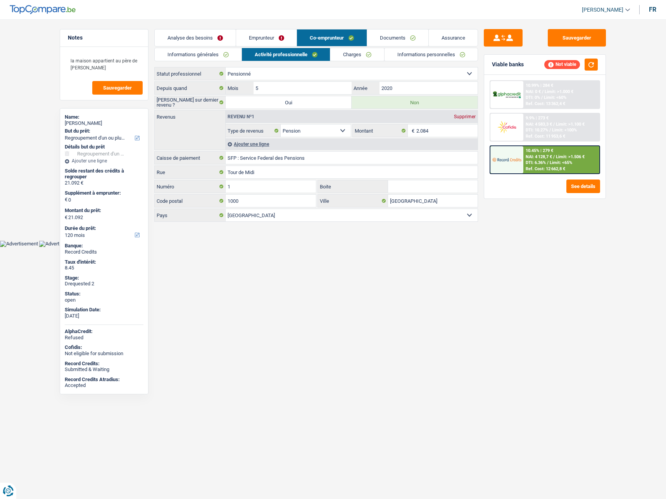
click at [398, 55] on link "Informations personnelles" at bounding box center [431, 54] width 93 height 13
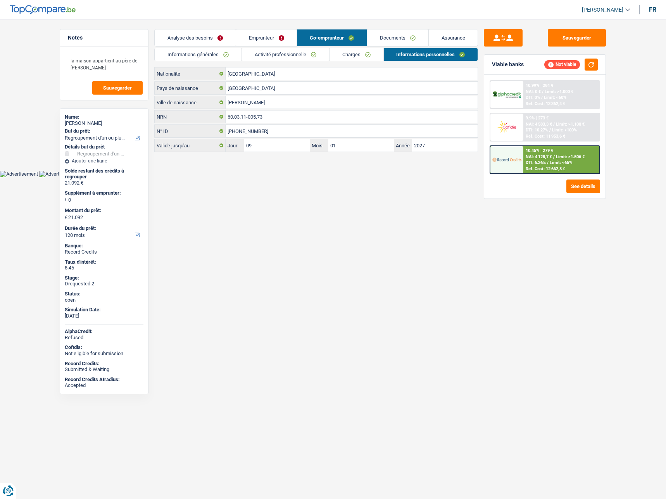
click at [222, 57] on link "Informations générales" at bounding box center [198, 54] width 87 height 13
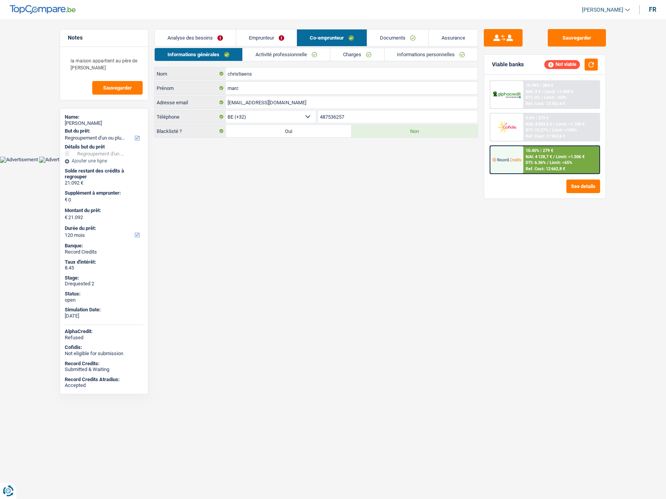
click at [260, 55] on link "Activité professionnelle" at bounding box center [286, 54] width 87 height 13
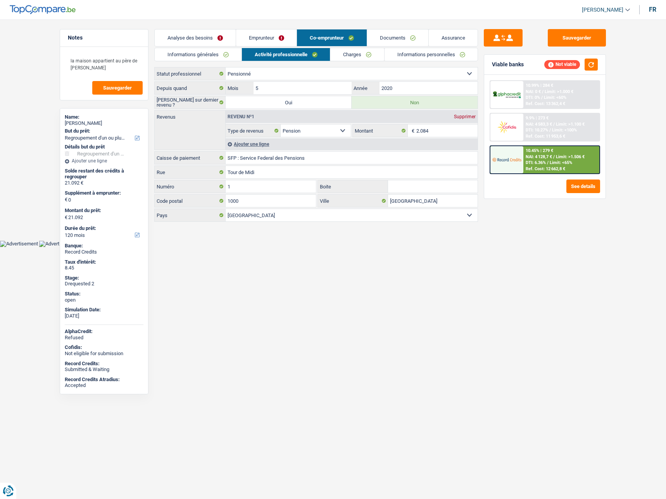
click at [350, 54] on link "Charges" at bounding box center [357, 54] width 54 height 13
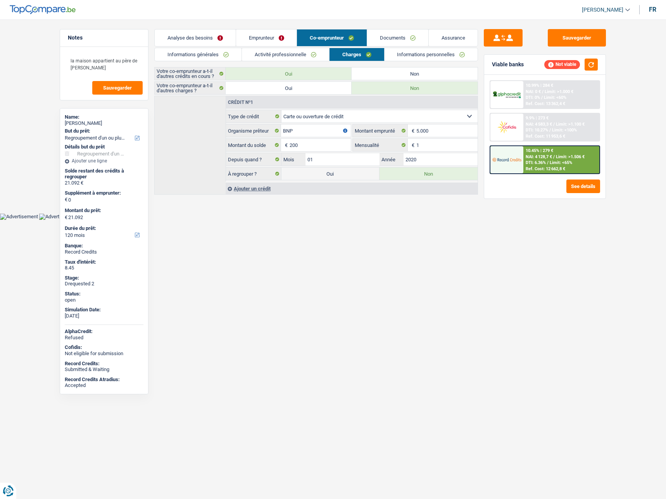
click at [266, 40] on link "Emprunteur" at bounding box center [266, 37] width 61 height 17
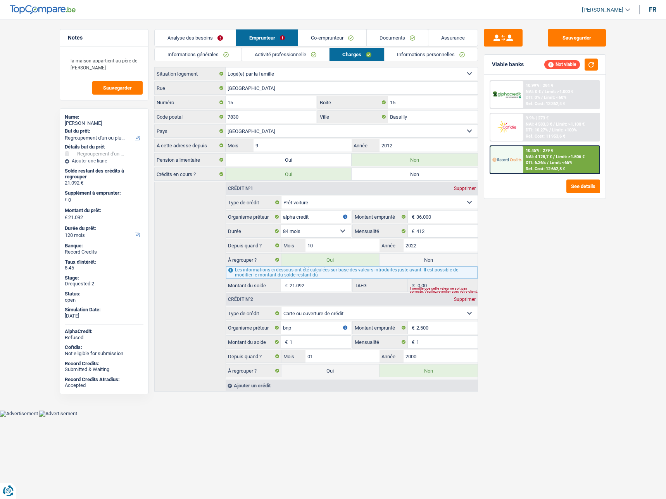
click at [21, 202] on main "Notes la maison appartient au père de [PERSON_NAME] Name: [PERSON_NAME] But du …" at bounding box center [333, 211] width 666 height 399
click at [444, 38] on link "Assurance" at bounding box center [452, 37] width 49 height 17
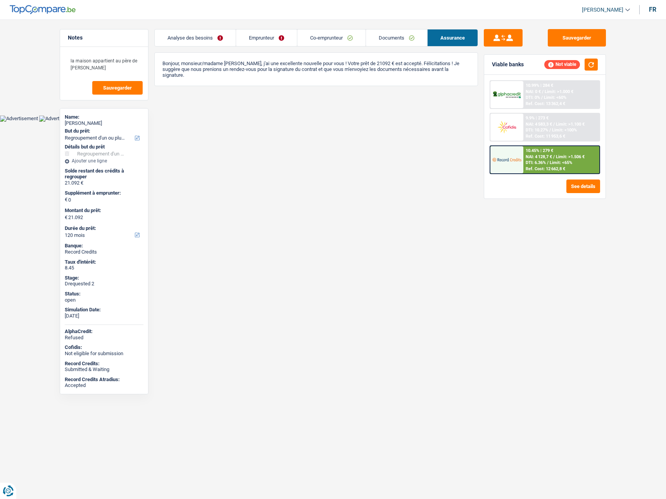
click at [269, 41] on link "Emprunteur" at bounding box center [266, 37] width 61 height 17
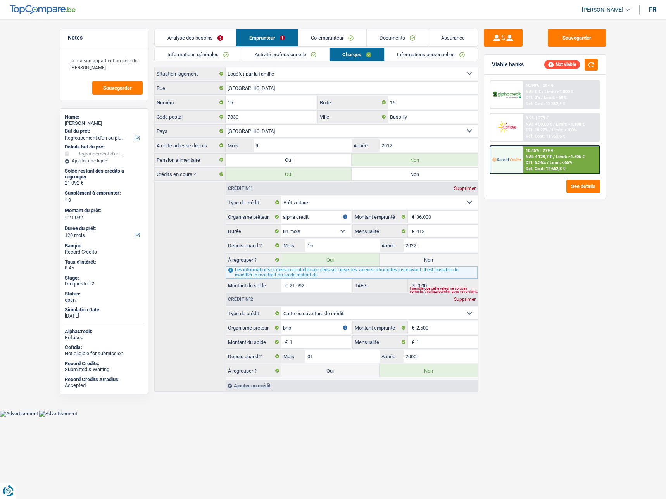
click at [269, 56] on link "Activité professionnelle" at bounding box center [285, 54] width 87 height 13
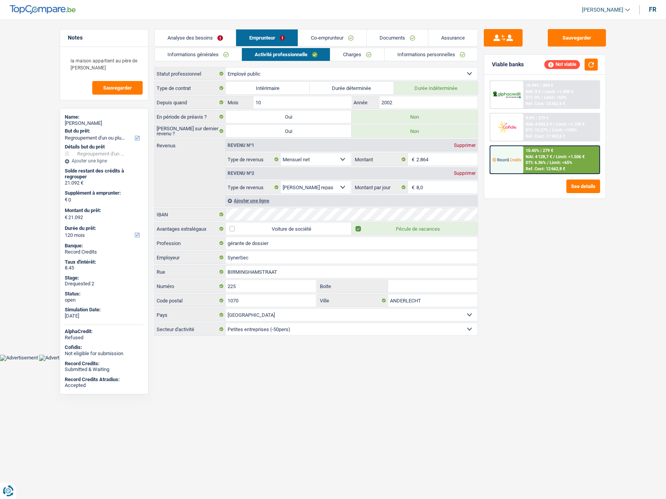
click at [408, 56] on link "Informations personnelles" at bounding box center [431, 54] width 93 height 13
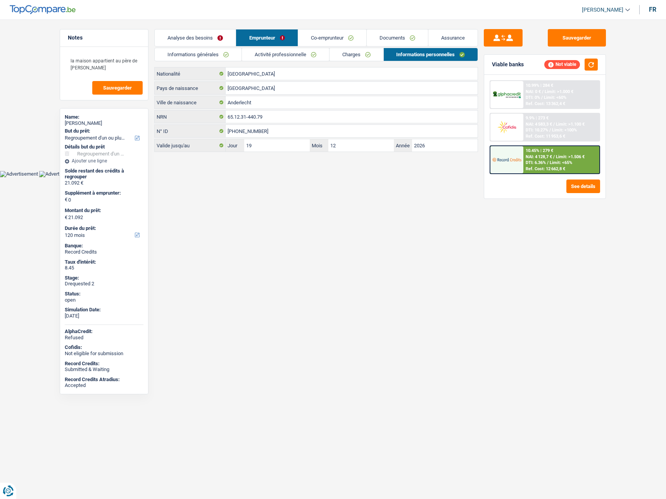
click at [338, 38] on link "Co-emprunteur" at bounding box center [332, 37] width 68 height 17
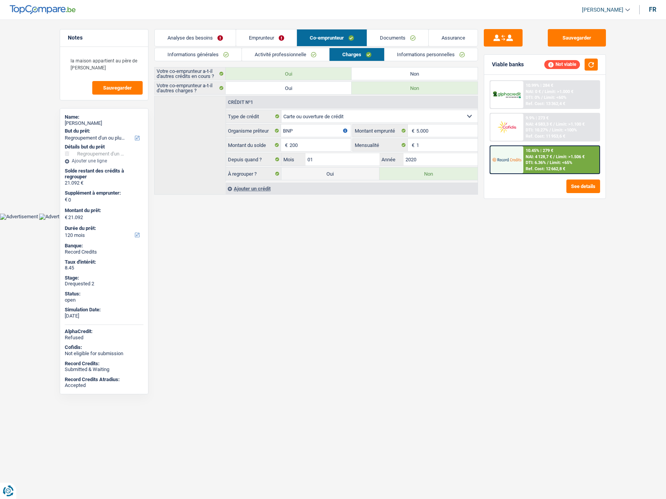
click at [426, 52] on link "Informations personnelles" at bounding box center [431, 54] width 93 height 13
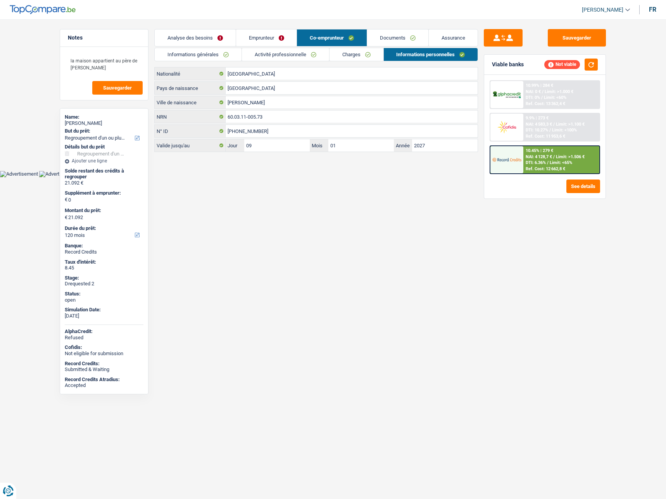
click at [296, 54] on link "Activité professionnelle" at bounding box center [285, 54] width 87 height 13
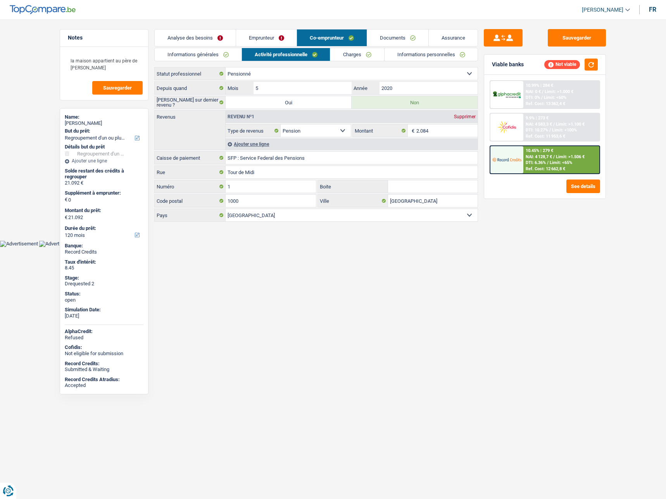
click at [404, 57] on link "Informations personnelles" at bounding box center [431, 54] width 93 height 13
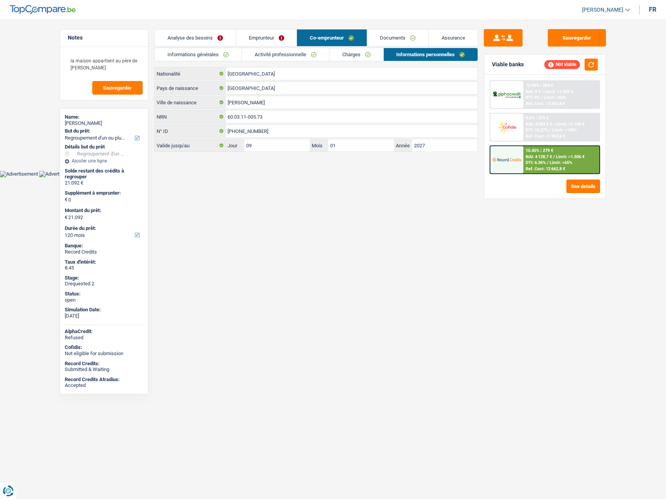
click at [269, 40] on link "Emprunteur" at bounding box center [266, 37] width 61 height 17
click at [195, 36] on link "Analyse des besoins" at bounding box center [195, 37] width 81 height 17
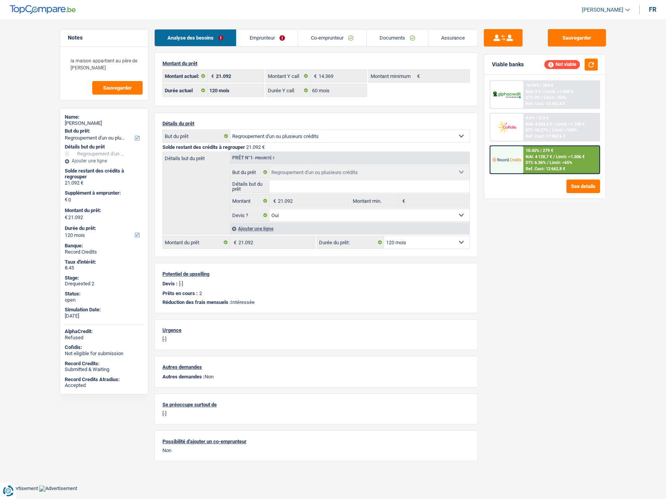
click at [243, 37] on link "Emprunteur" at bounding box center [266, 37] width 61 height 17
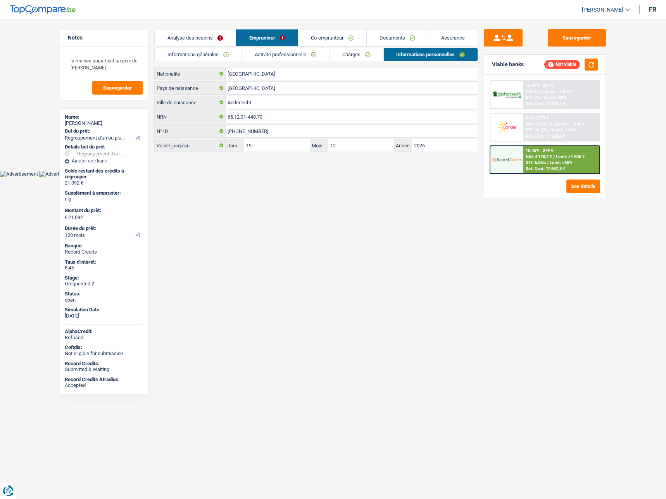
click at [327, 36] on link "Co-emprunteur" at bounding box center [332, 37] width 68 height 17
click at [354, 58] on link "Charges" at bounding box center [357, 54] width 54 height 13
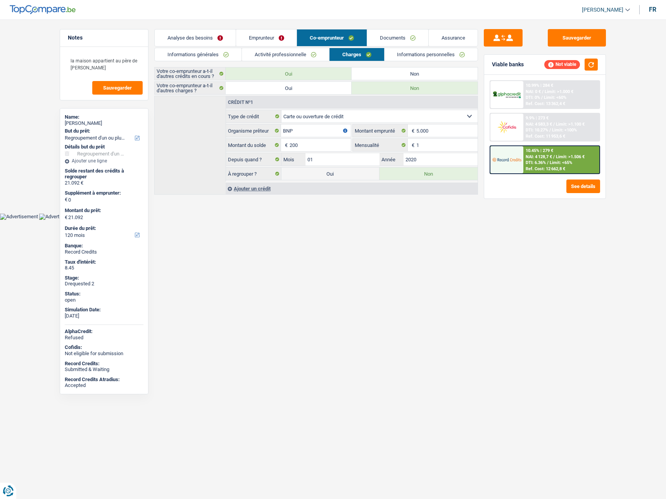
click at [253, 38] on link "Emprunteur" at bounding box center [266, 37] width 61 height 17
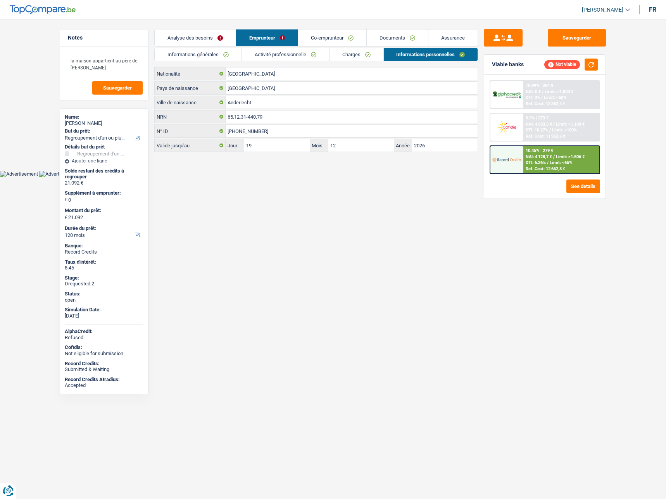
click at [365, 51] on link "Charges" at bounding box center [357, 54] width 54 height 13
